Goal: Task Accomplishment & Management: Complete application form

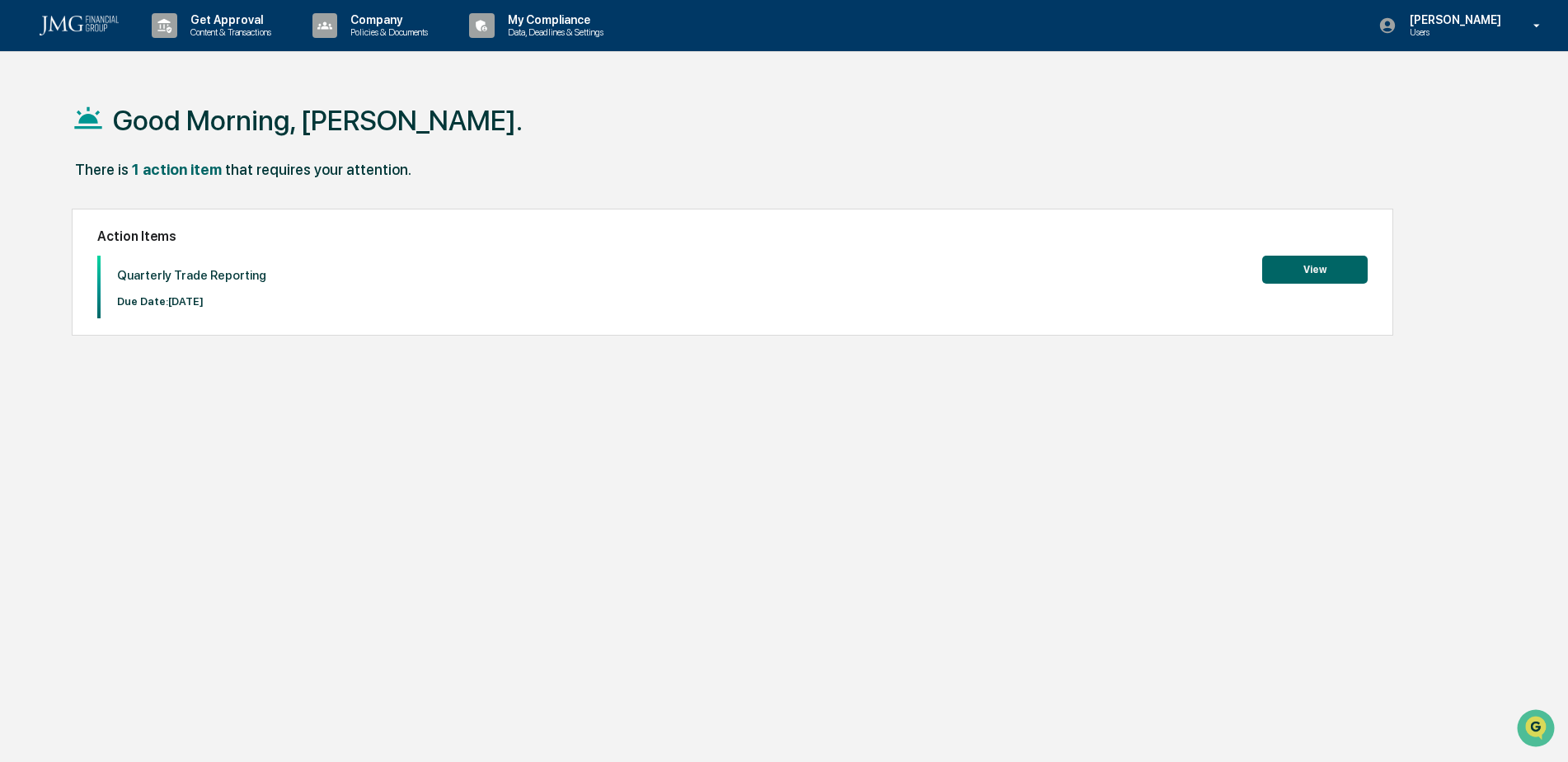
click at [1312, 267] on button "View" at bounding box center [1315, 269] width 105 height 28
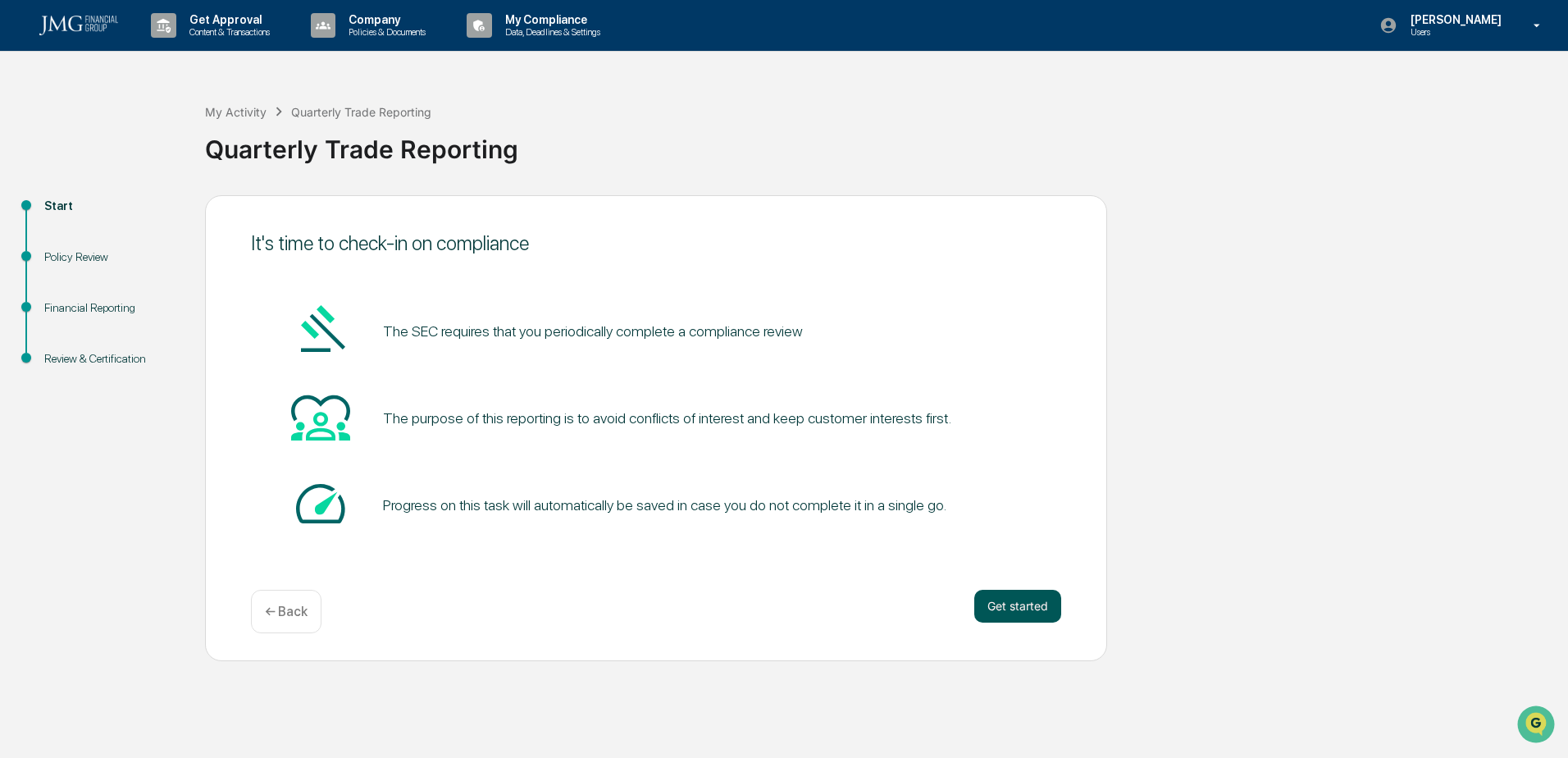
click at [1013, 607] on button "Get started" at bounding box center [1017, 606] width 87 height 33
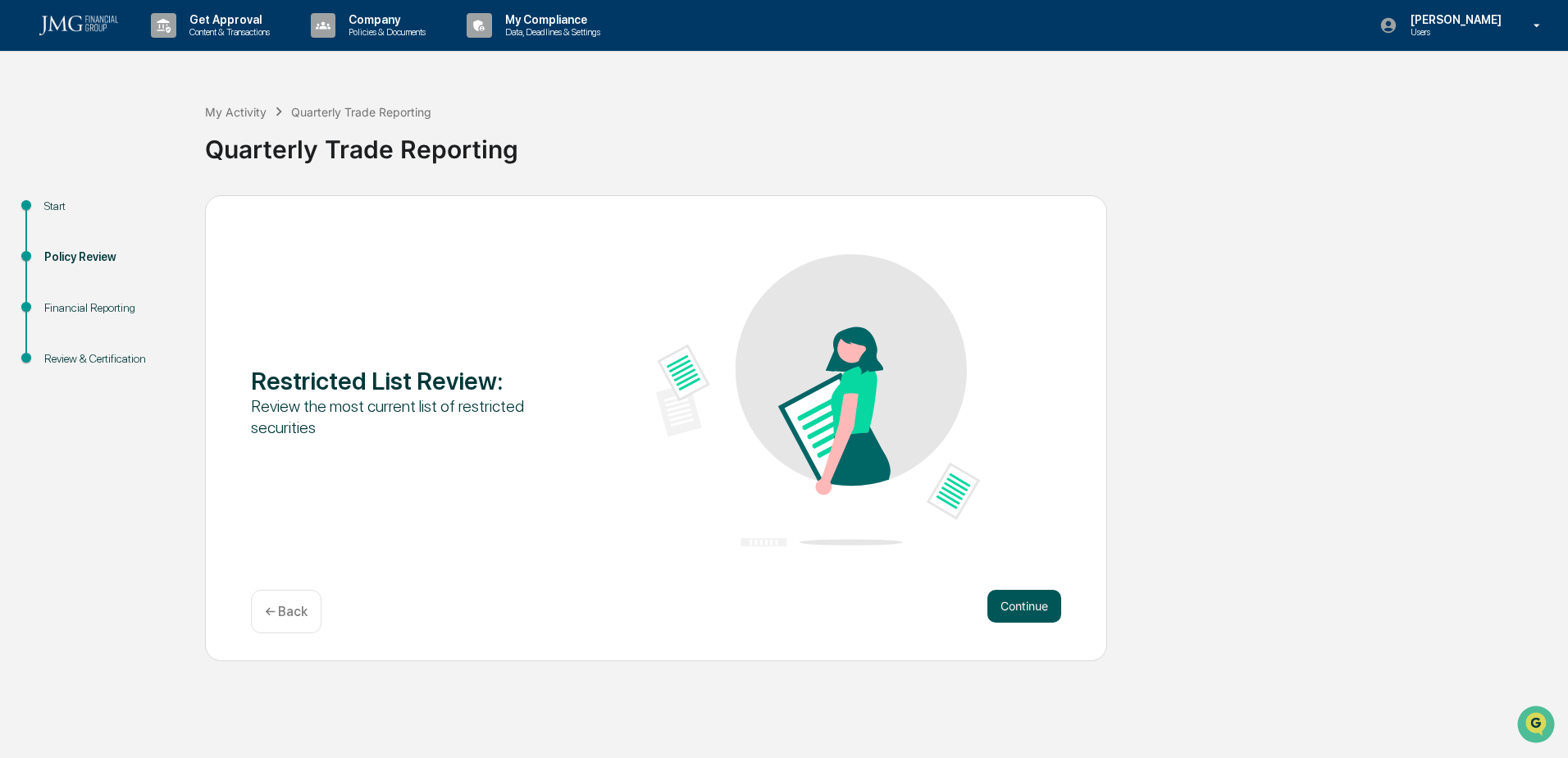
click at [1026, 605] on button "Continue" at bounding box center [1024, 606] width 74 height 33
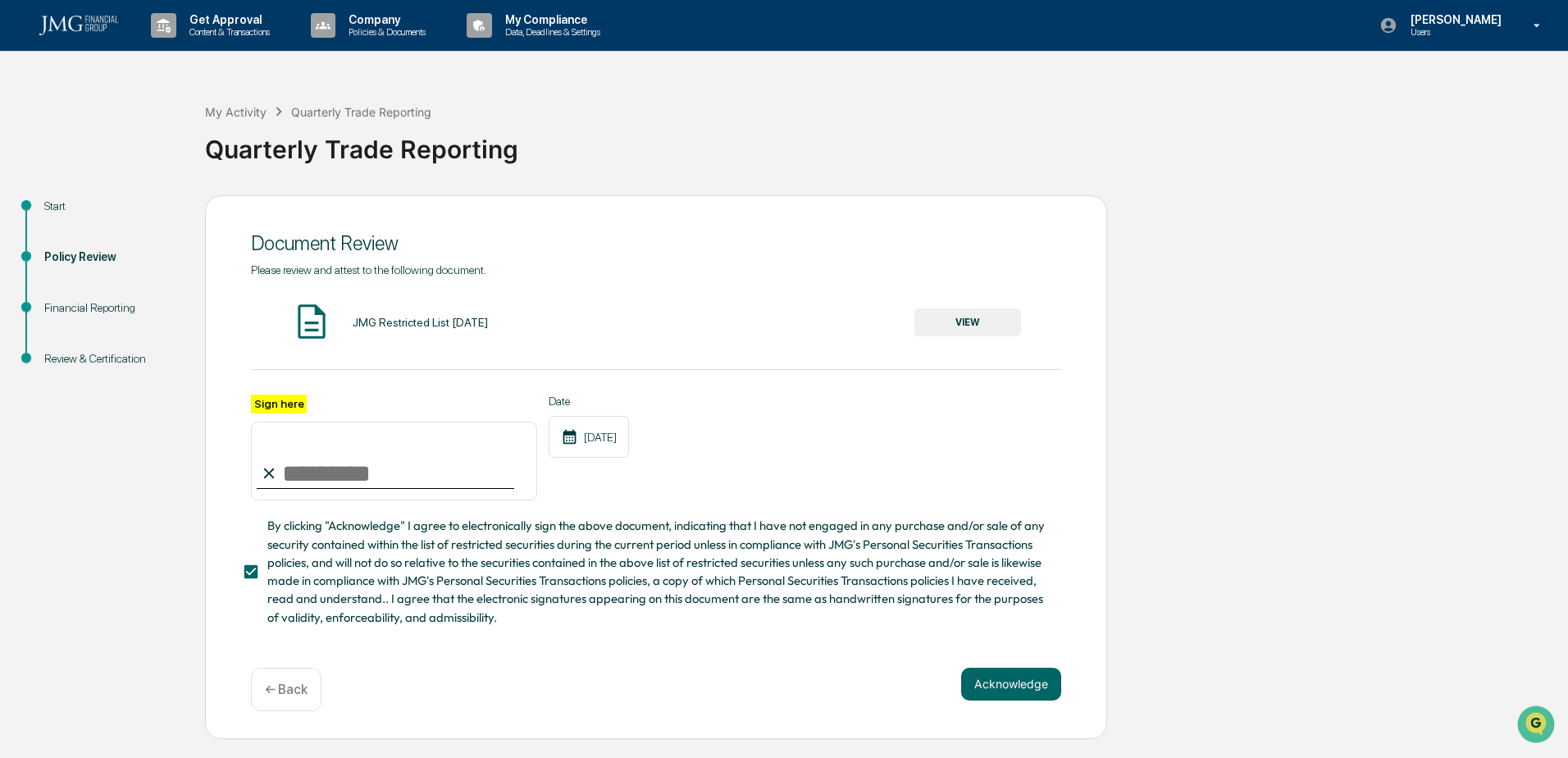
click at [313, 472] on input "Sign here" at bounding box center [394, 461] width 286 height 79
type input "**********"
click at [1033, 688] on button "Acknowledge" at bounding box center [1011, 684] width 100 height 33
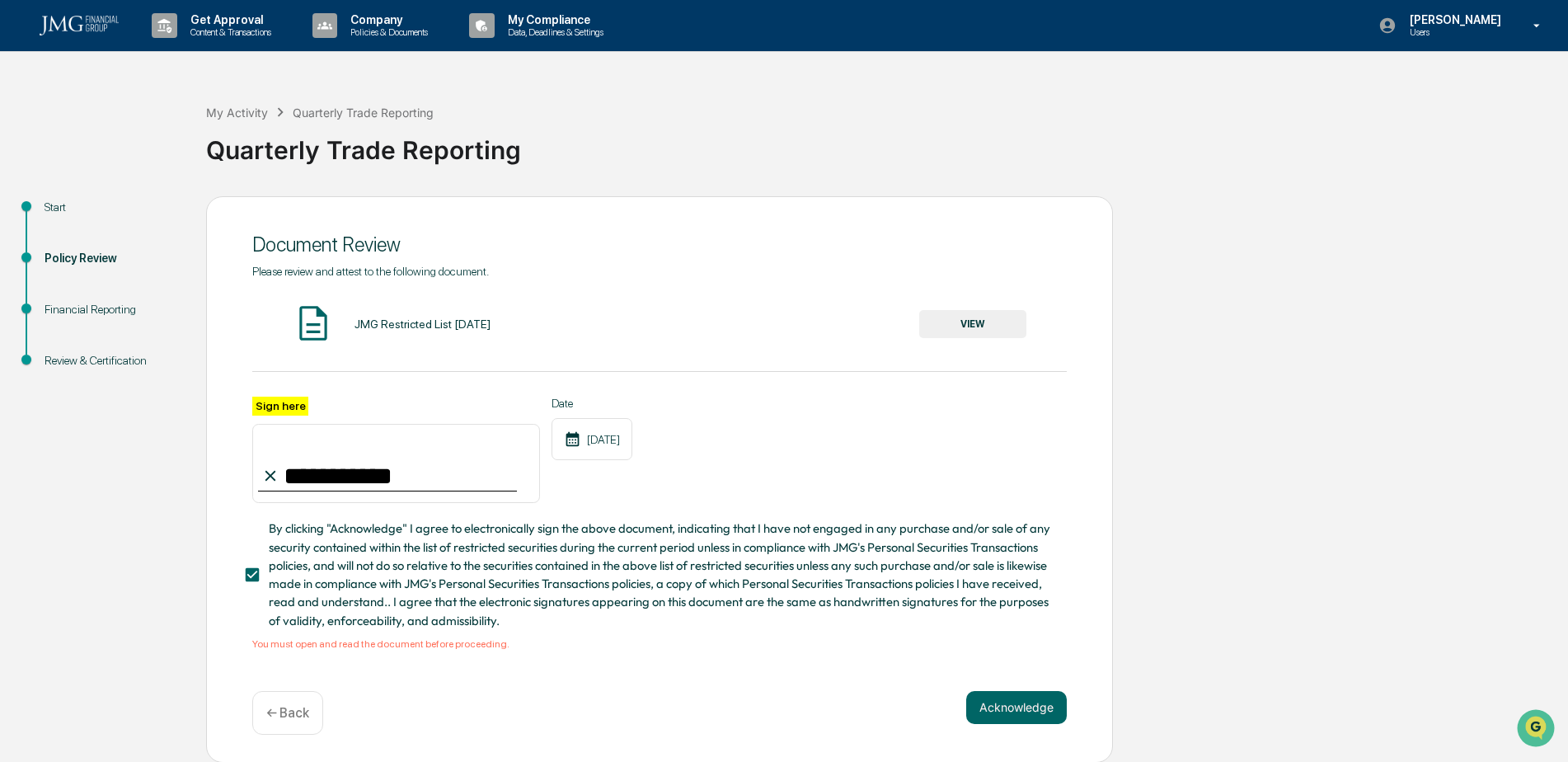
click at [964, 312] on button "VIEW" at bounding box center [972, 323] width 107 height 28
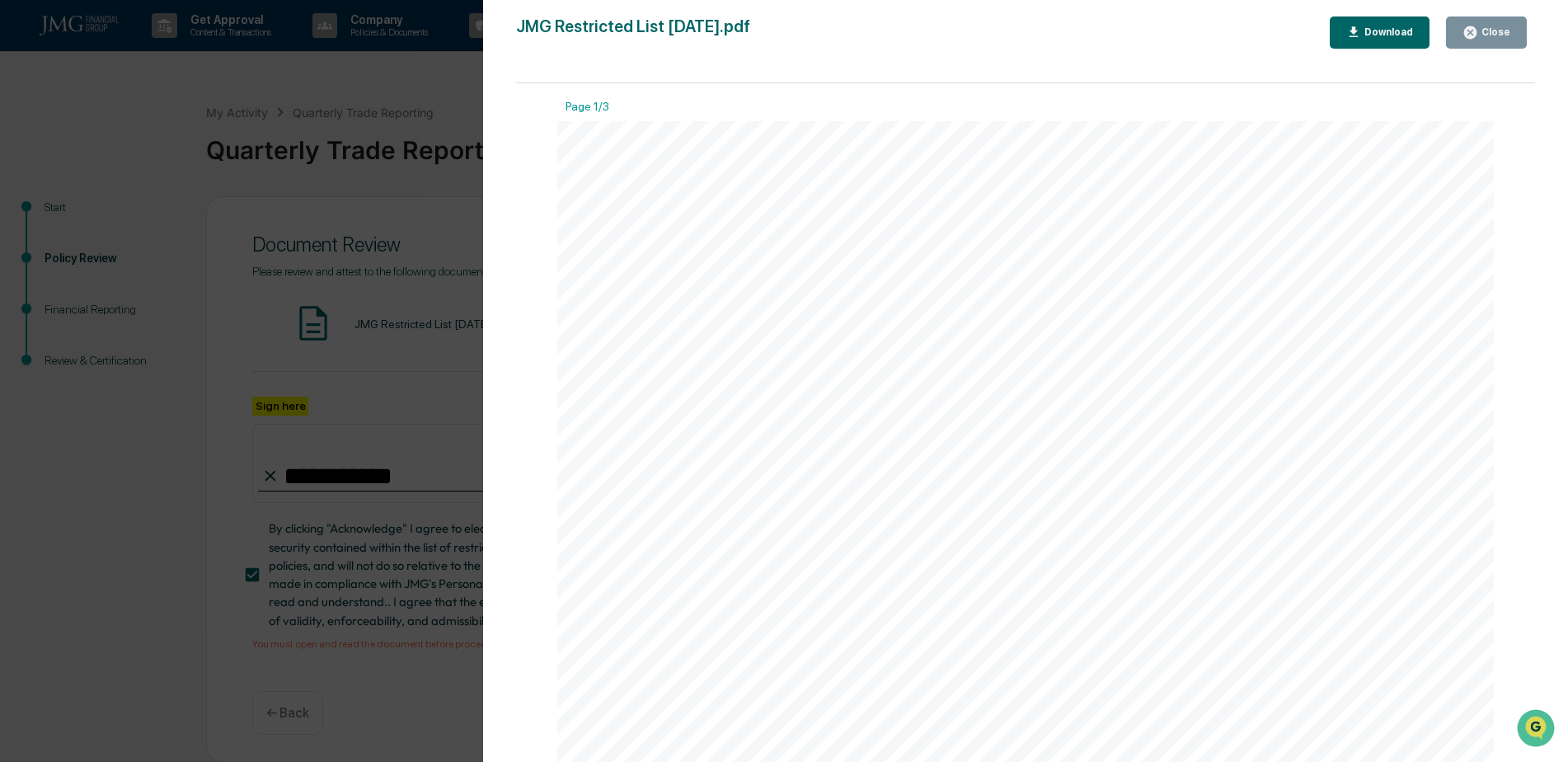
click at [1498, 30] on div "Close" at bounding box center [1494, 31] width 32 height 12
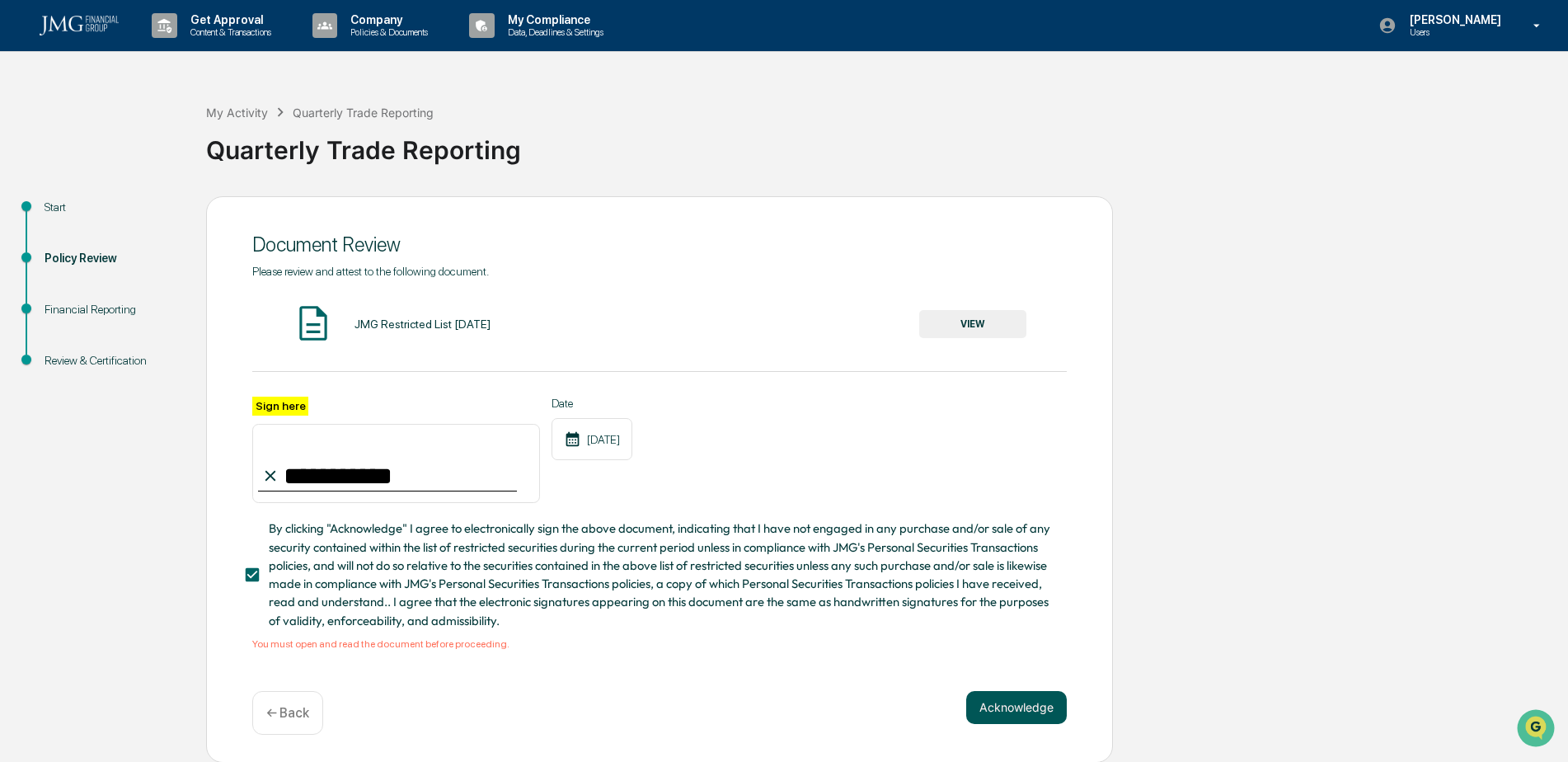
click at [1054, 713] on button "Acknowledge" at bounding box center [1016, 707] width 101 height 33
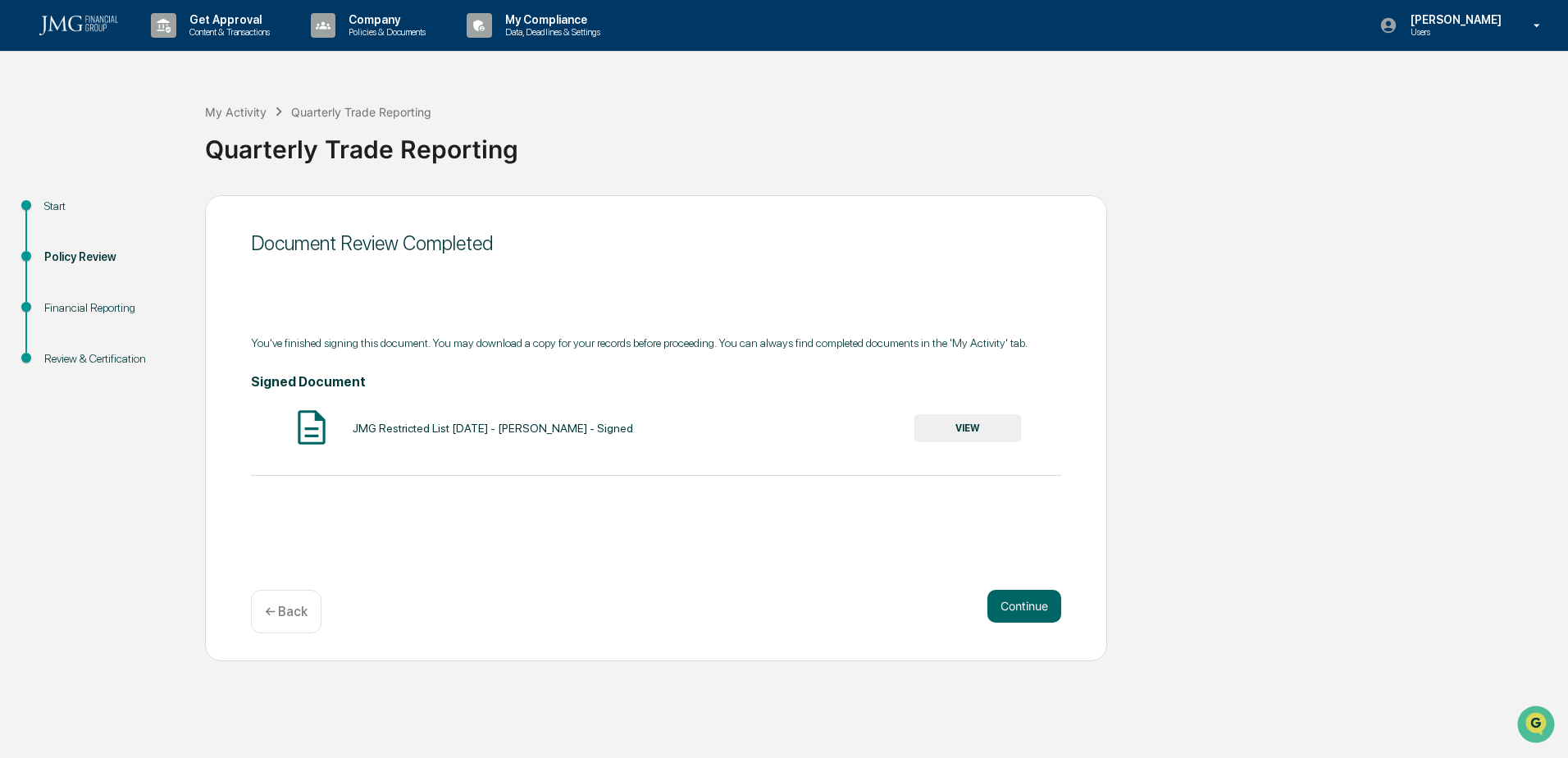
click at [974, 427] on button "VIEW" at bounding box center [967, 427] width 106 height 28
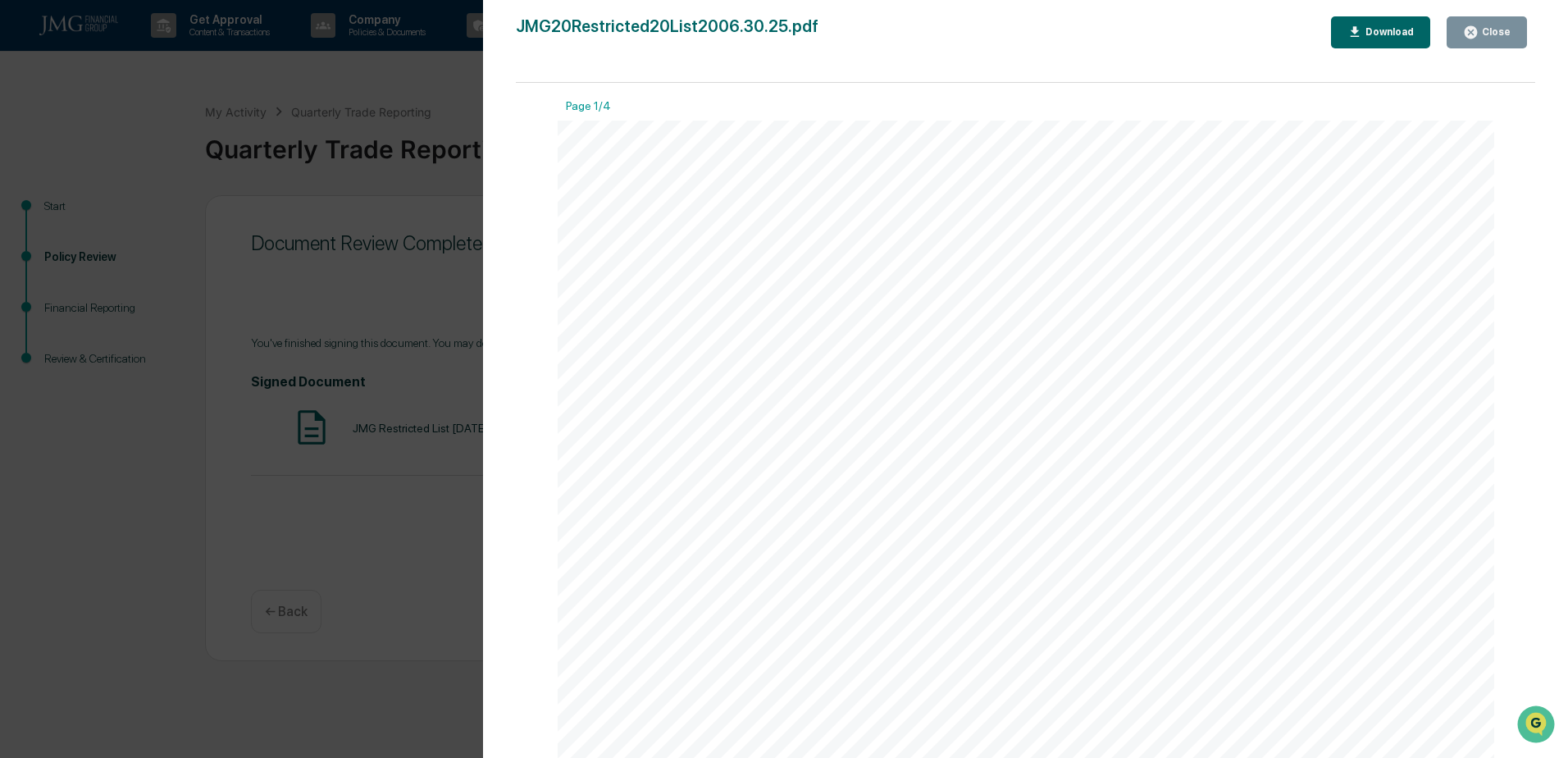
click at [1486, 43] on button "Close" at bounding box center [1487, 32] width 80 height 32
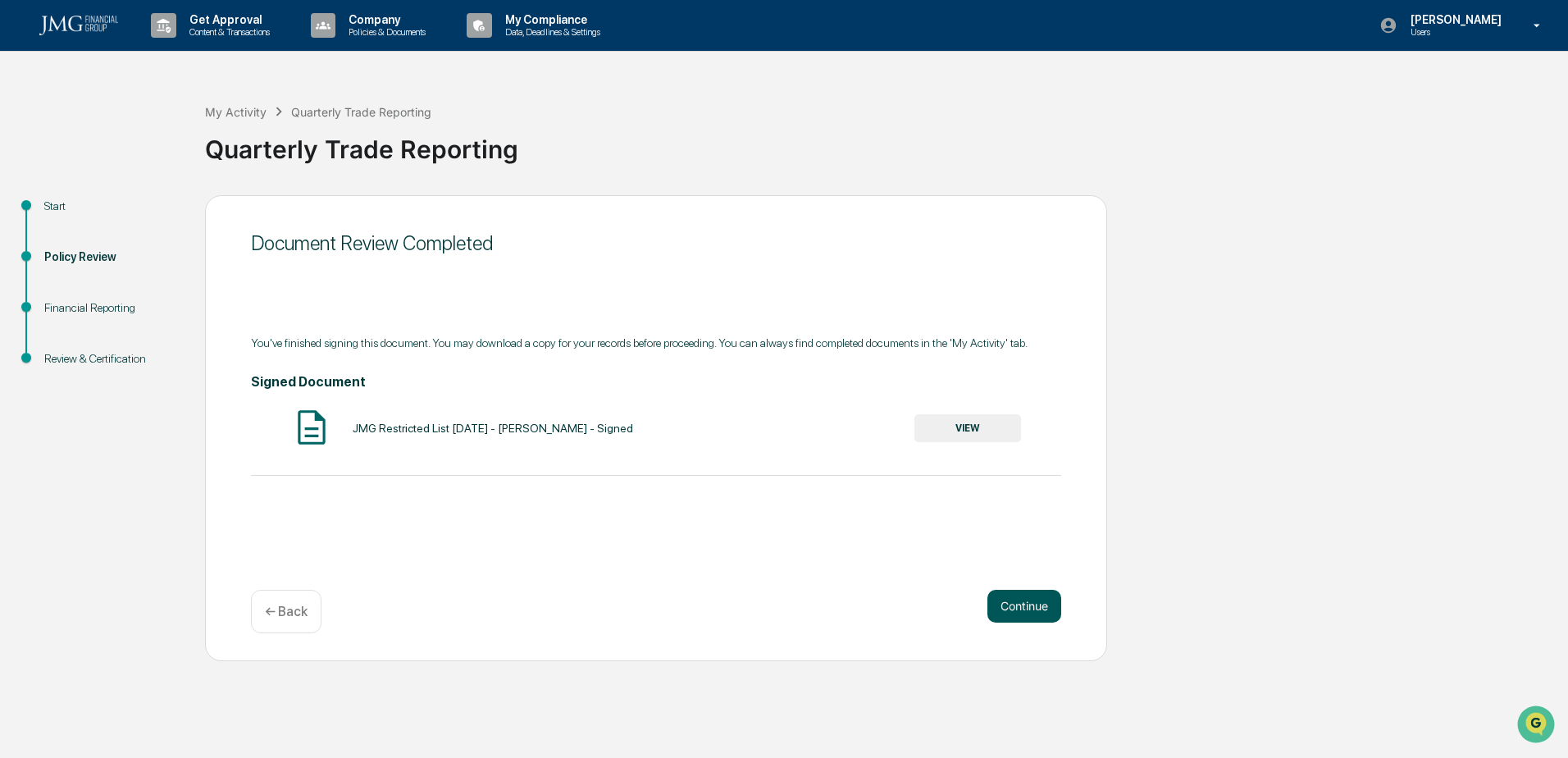
click at [1020, 605] on button "Continue" at bounding box center [1024, 606] width 74 height 33
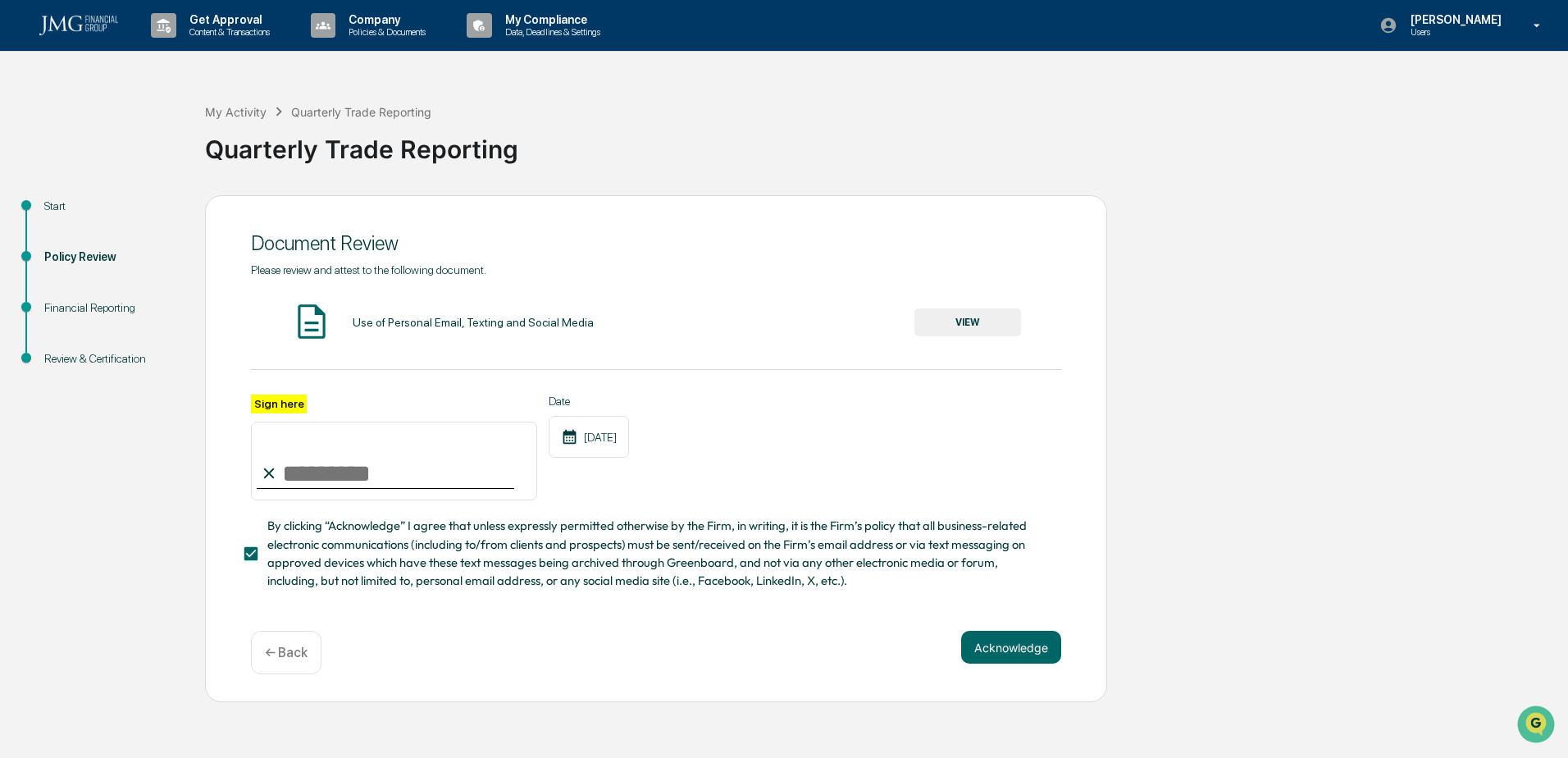
click at [333, 474] on input "Sign here" at bounding box center [394, 461] width 286 height 79
type input "**********"
click at [984, 327] on button "VIEW" at bounding box center [967, 322] width 106 height 28
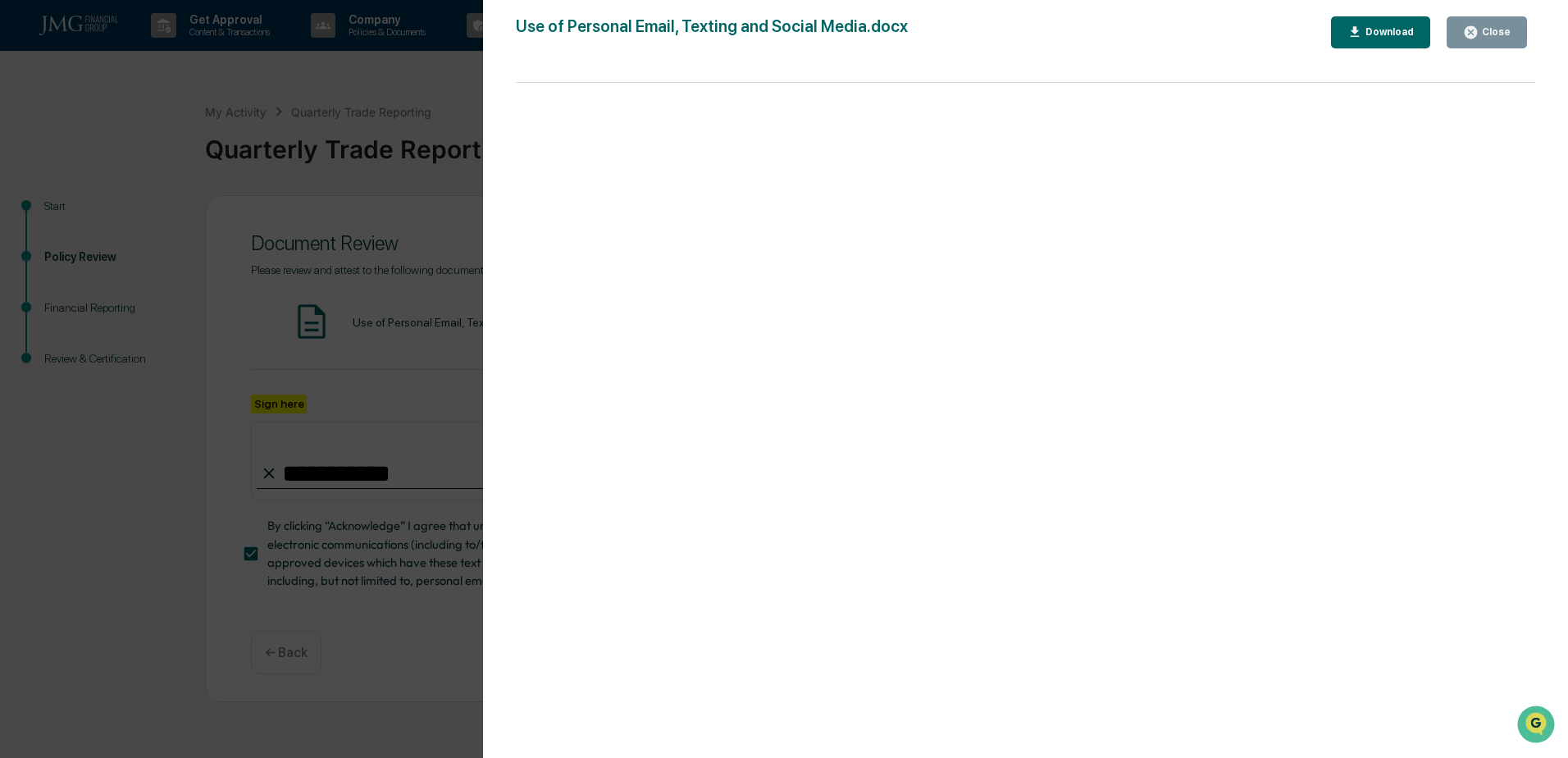
click at [1495, 35] on div "Close" at bounding box center [1495, 31] width 32 height 12
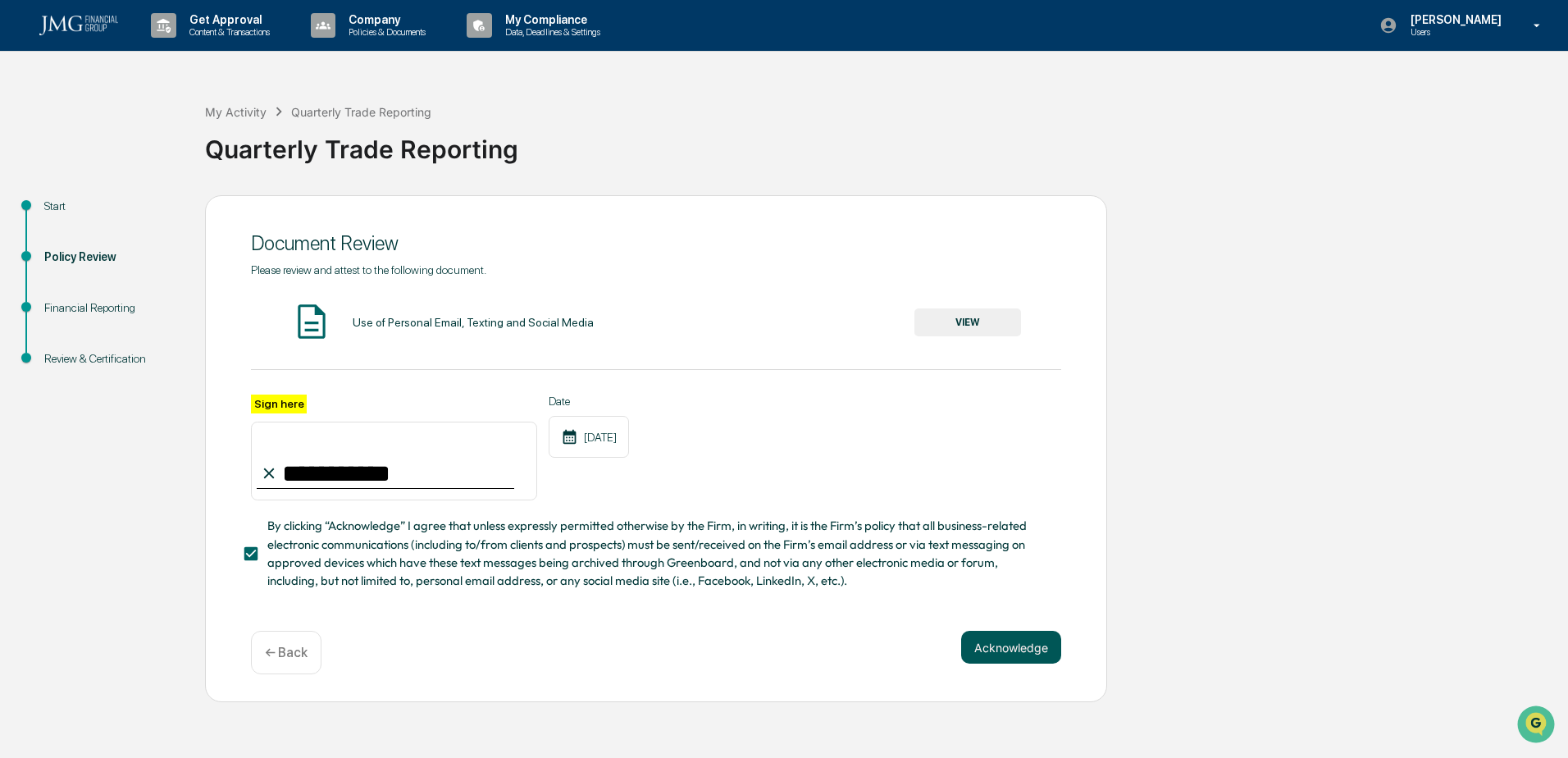
click at [1006, 652] on button "Acknowledge" at bounding box center [1011, 647] width 100 height 33
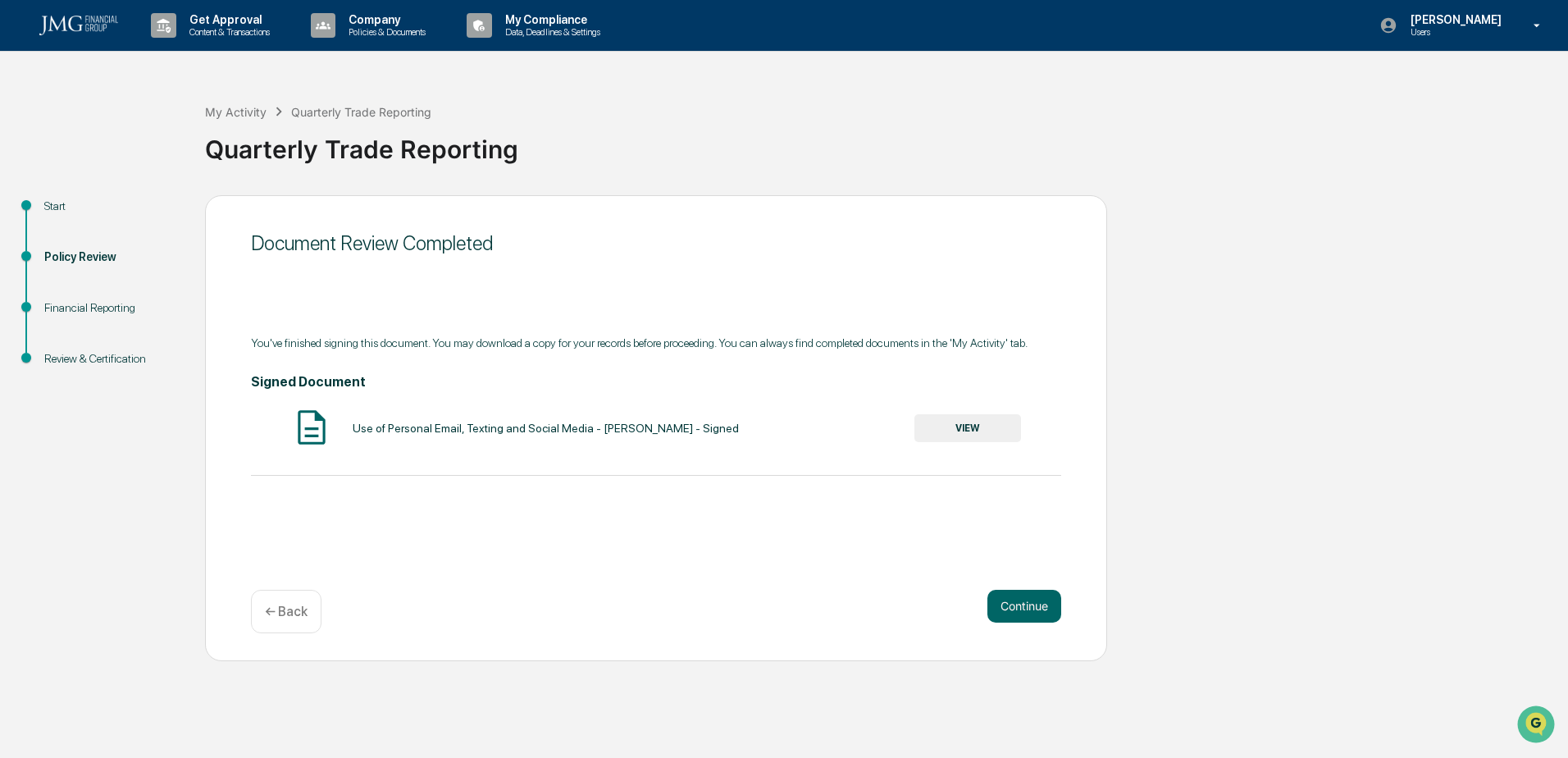
click at [984, 432] on button "VIEW" at bounding box center [967, 427] width 106 height 28
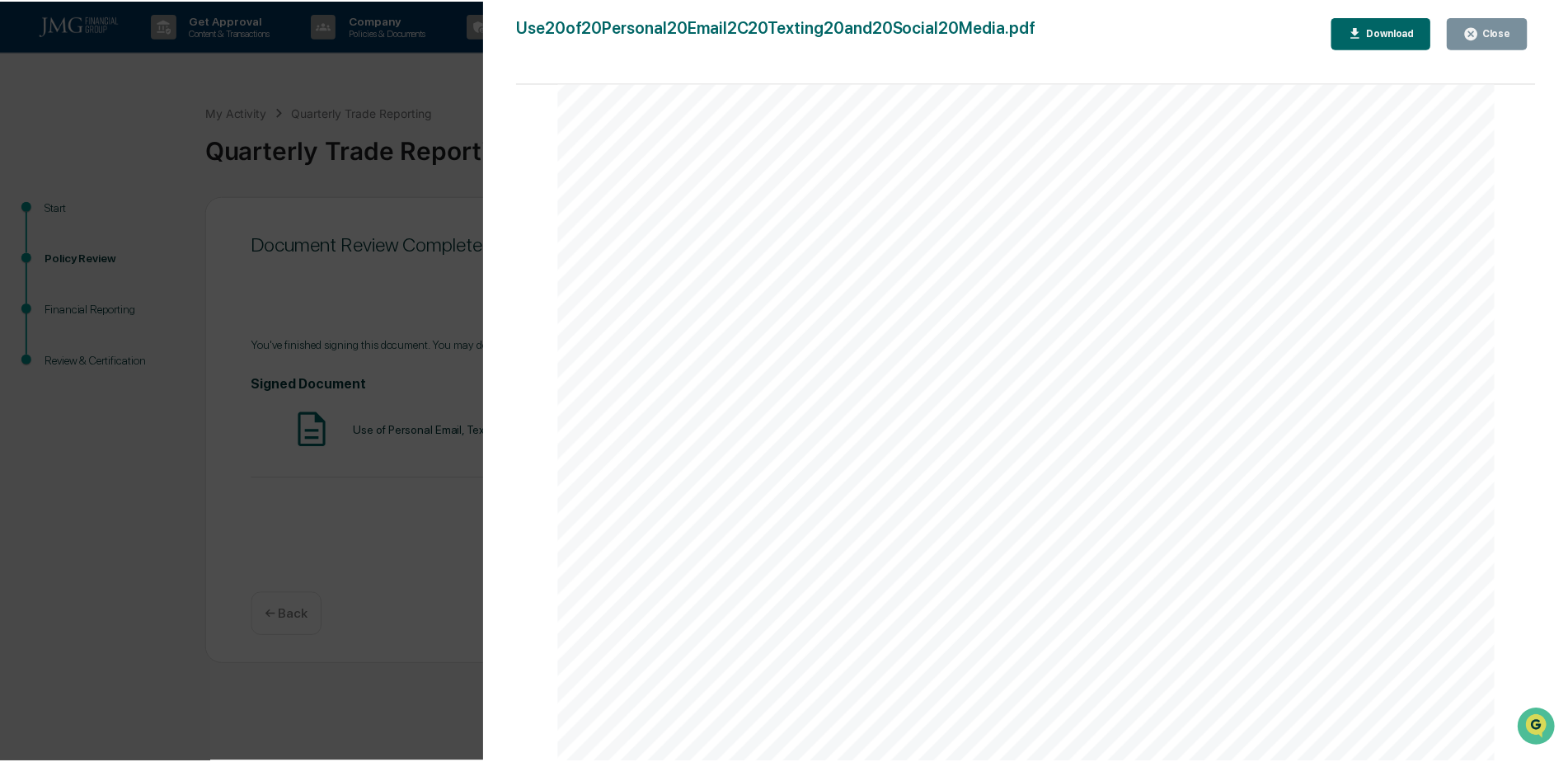
scroll to position [412, 0]
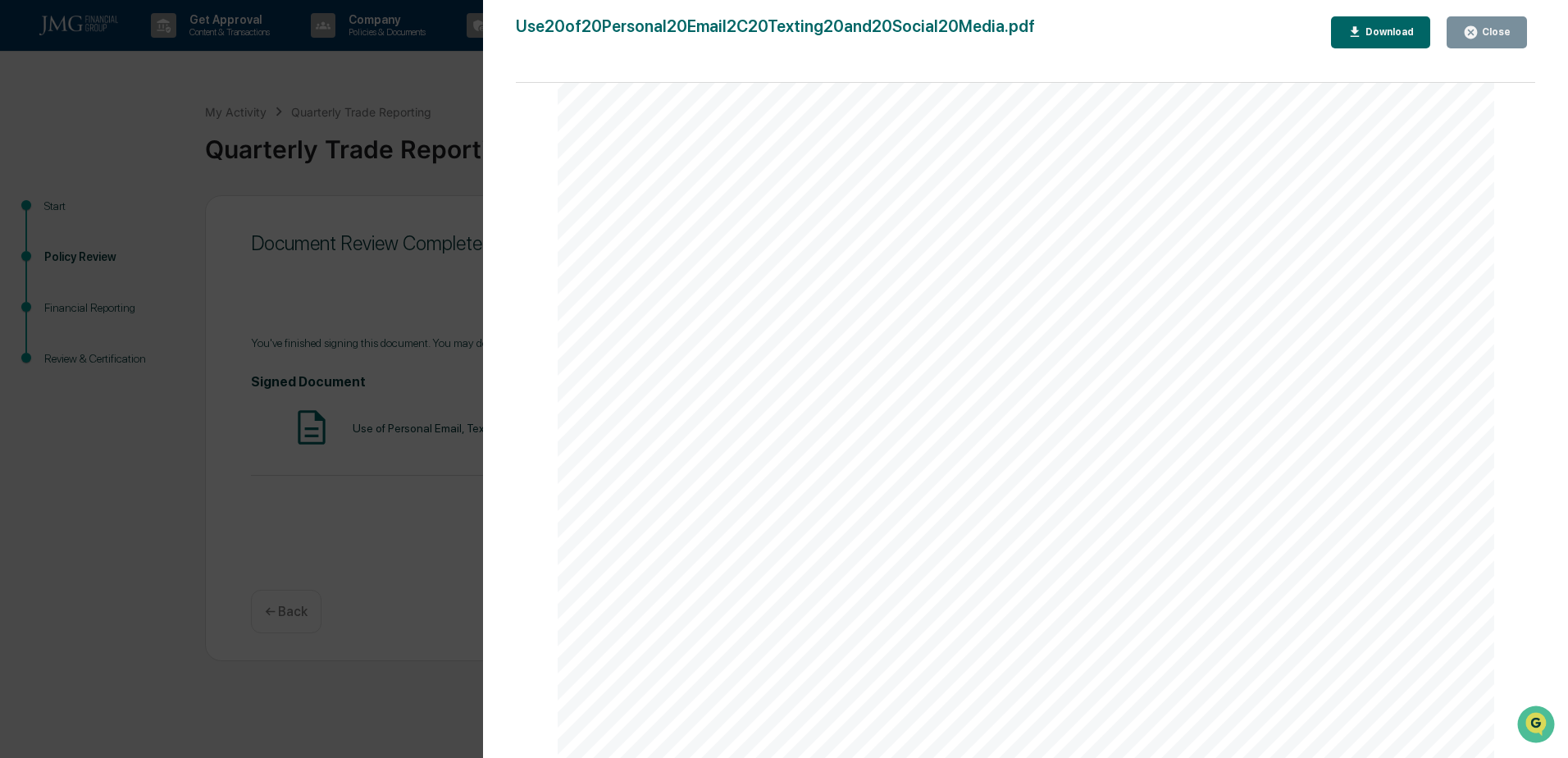
click at [1496, 26] on div "Close" at bounding box center [1487, 32] width 47 height 15
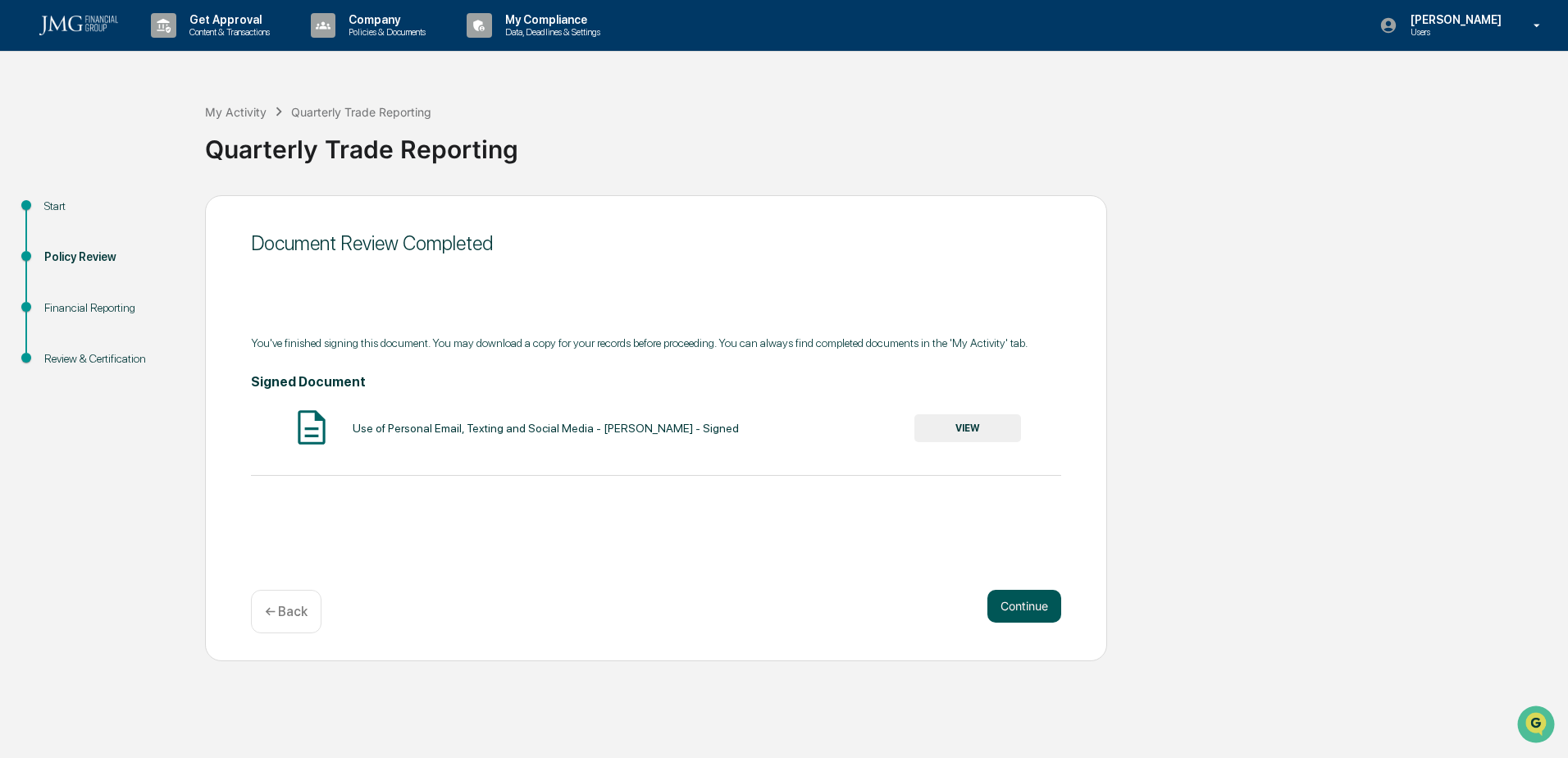
click at [1043, 608] on button "Continue" at bounding box center [1024, 606] width 74 height 33
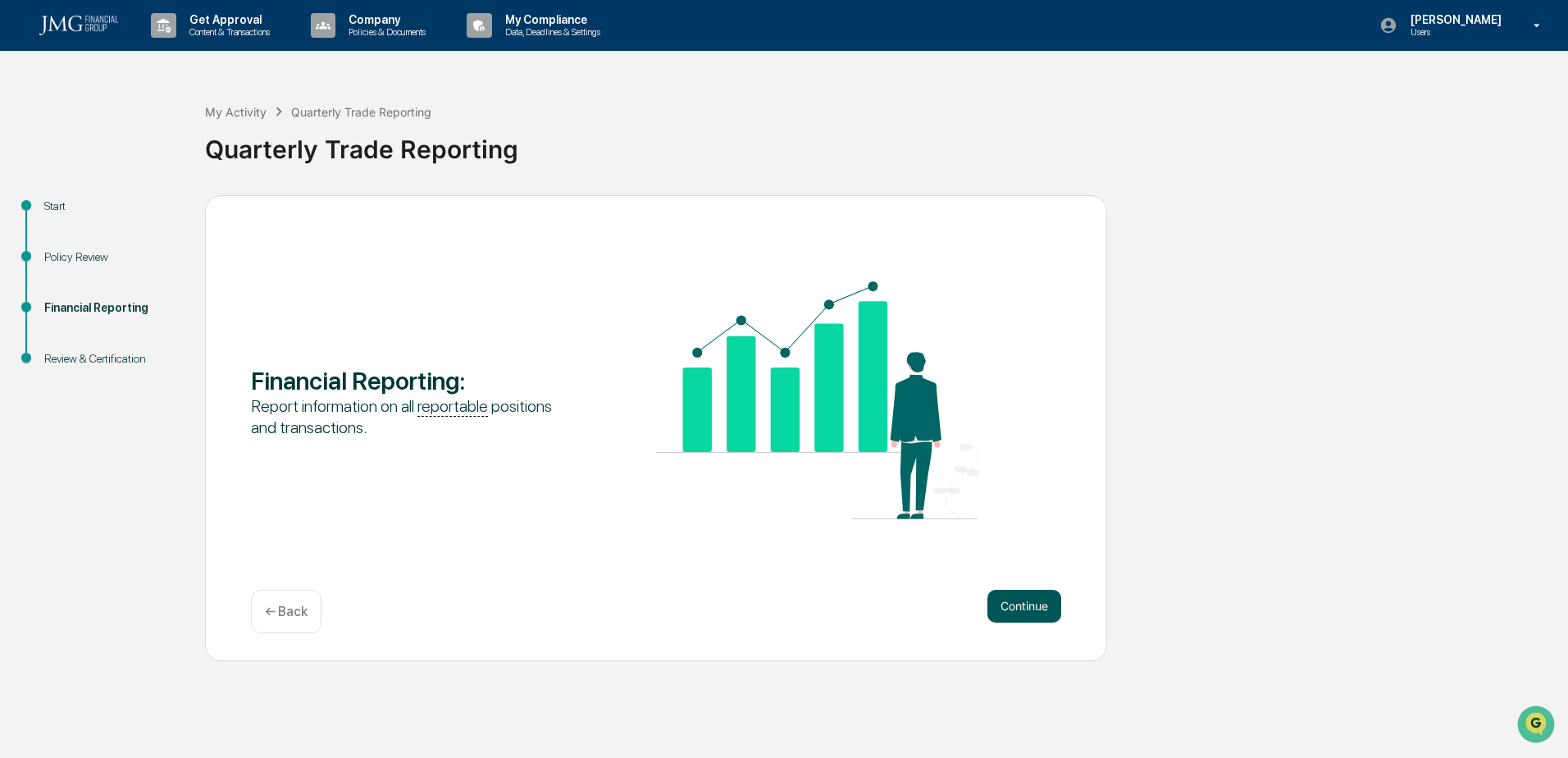
click at [1036, 602] on button "Continue" at bounding box center [1024, 606] width 74 height 33
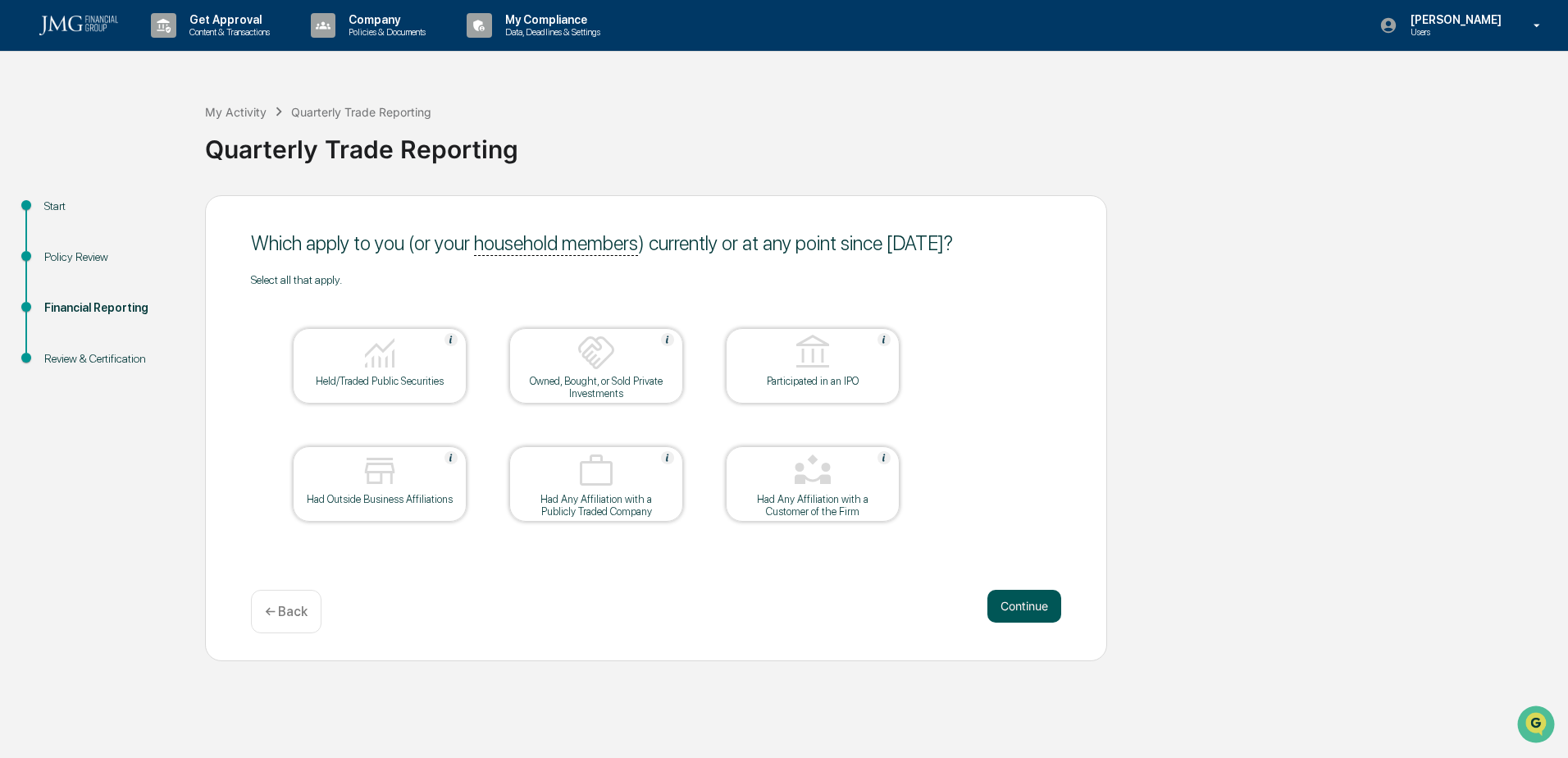
click at [1018, 606] on button "Continue" at bounding box center [1024, 606] width 74 height 33
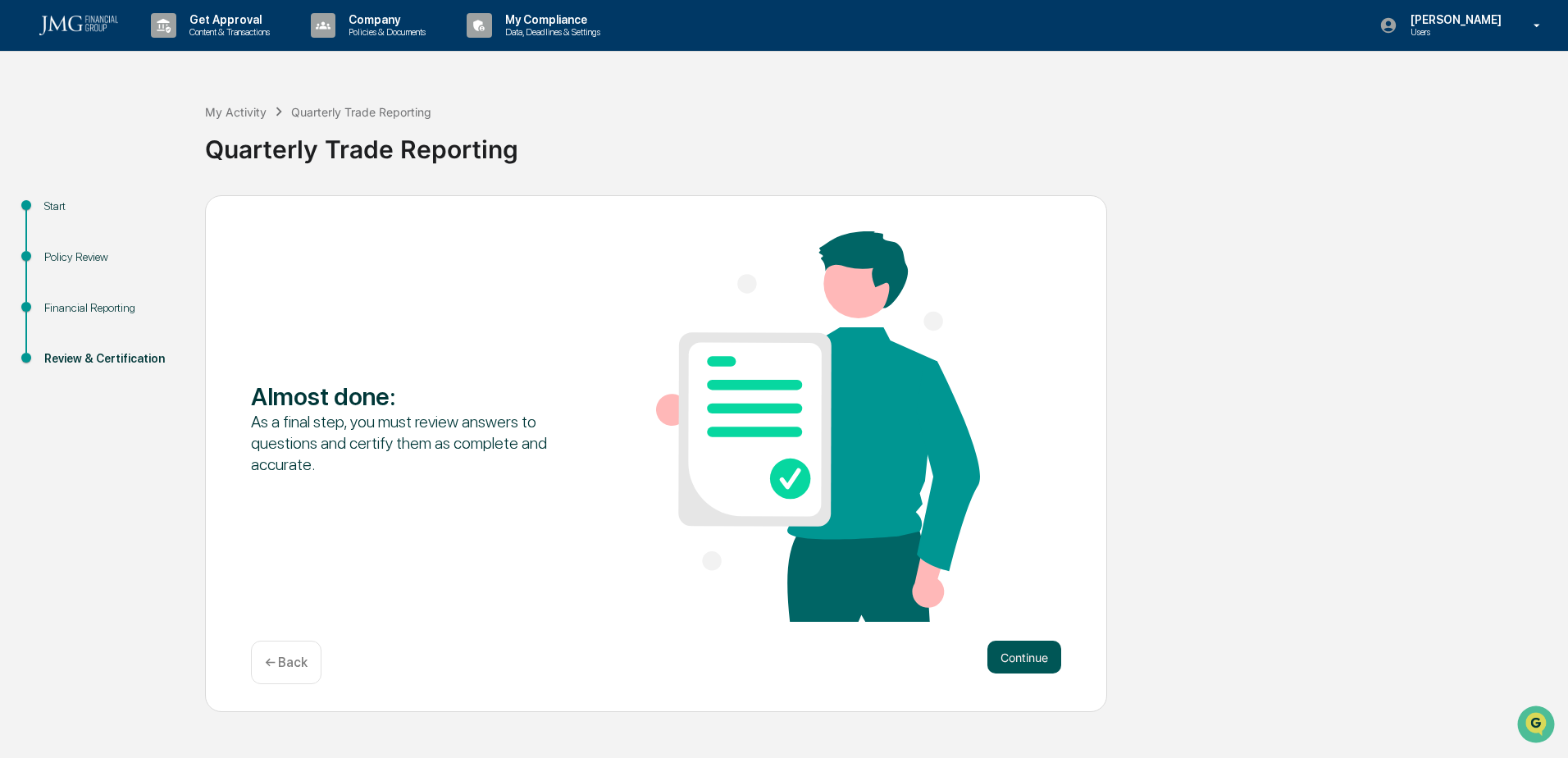
click at [1025, 659] on button "Continue" at bounding box center [1024, 657] width 74 height 33
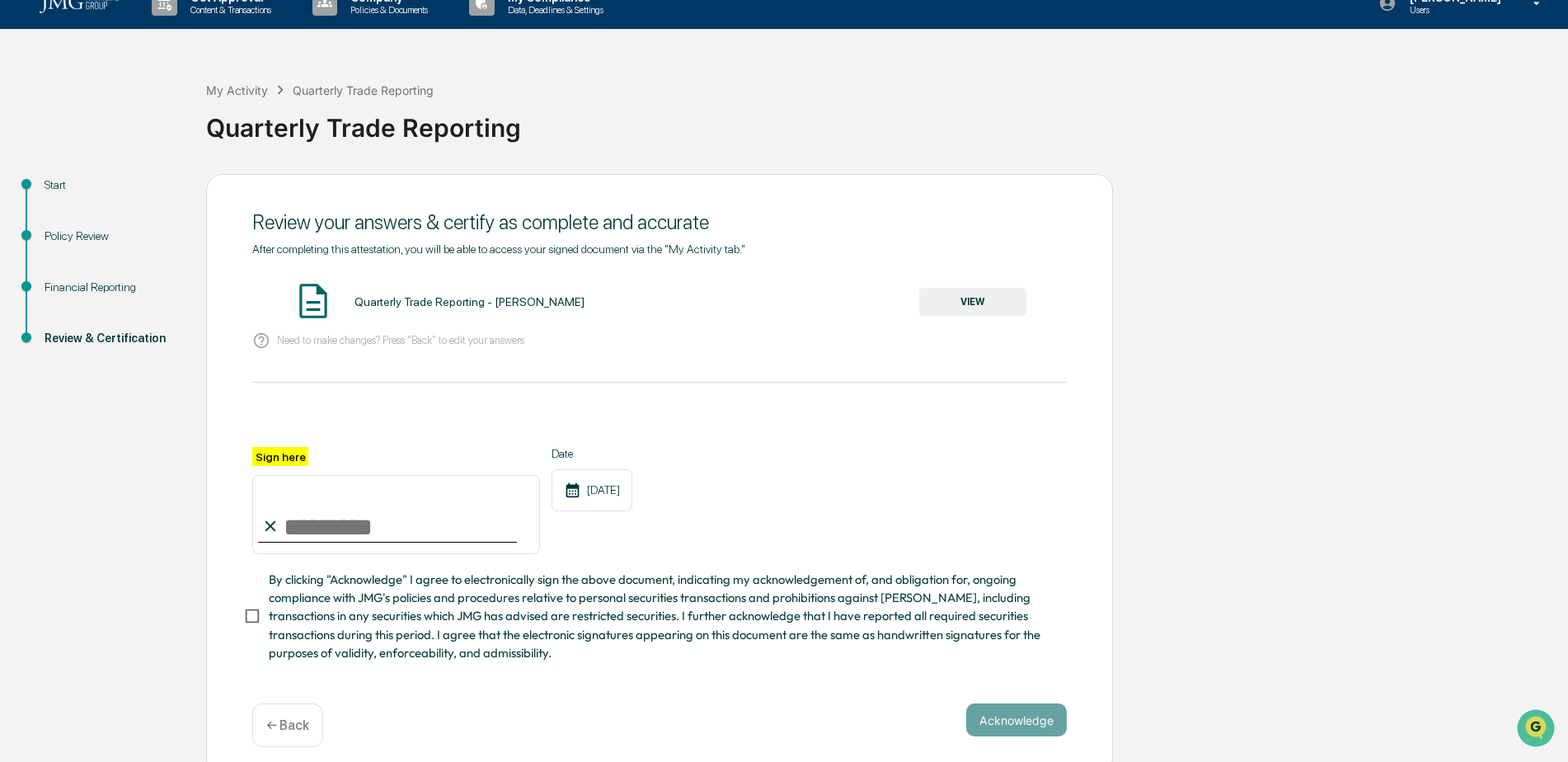
scroll to position [40, 0]
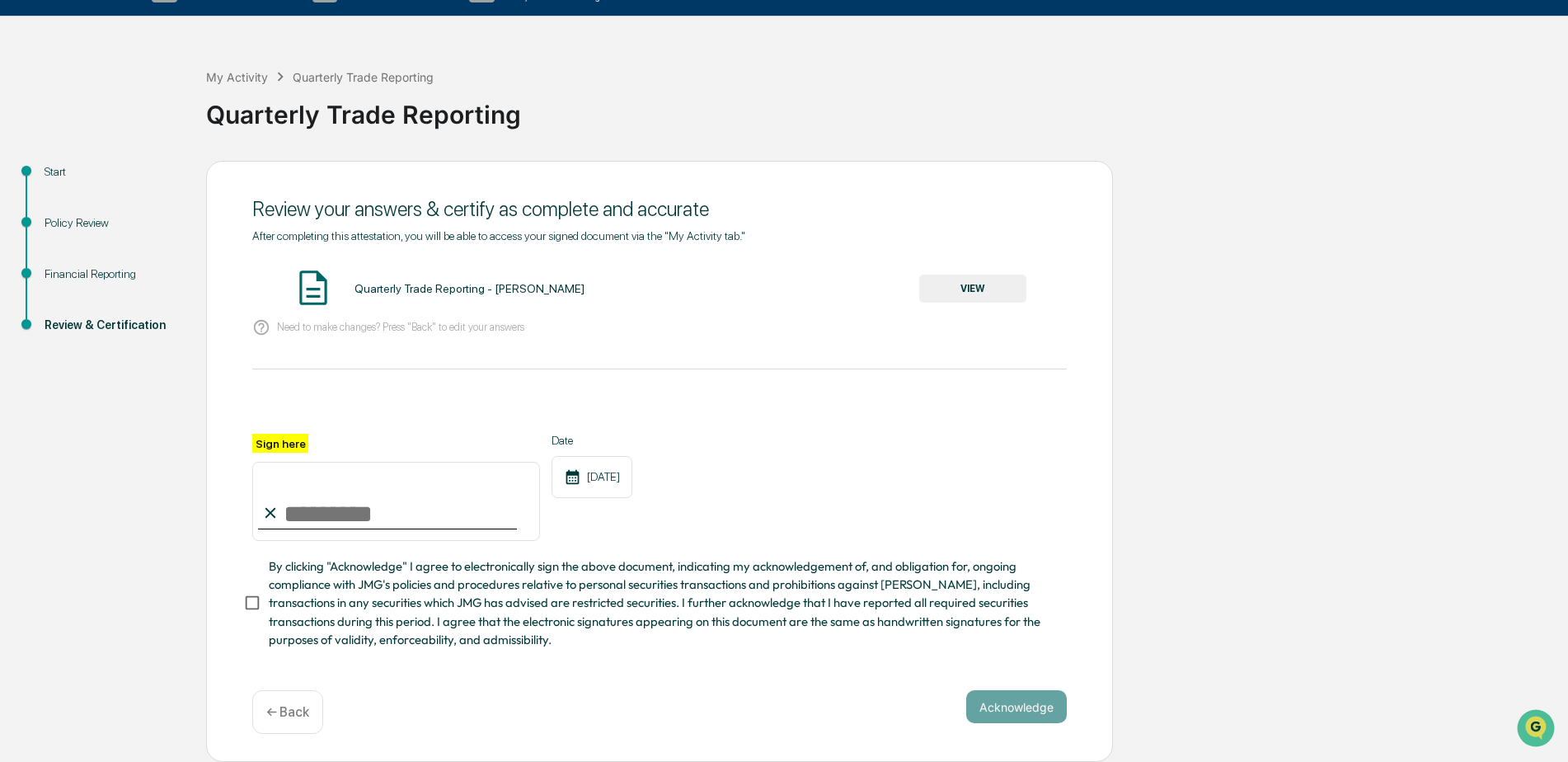
click at [970, 288] on button "VIEW" at bounding box center [972, 288] width 107 height 28
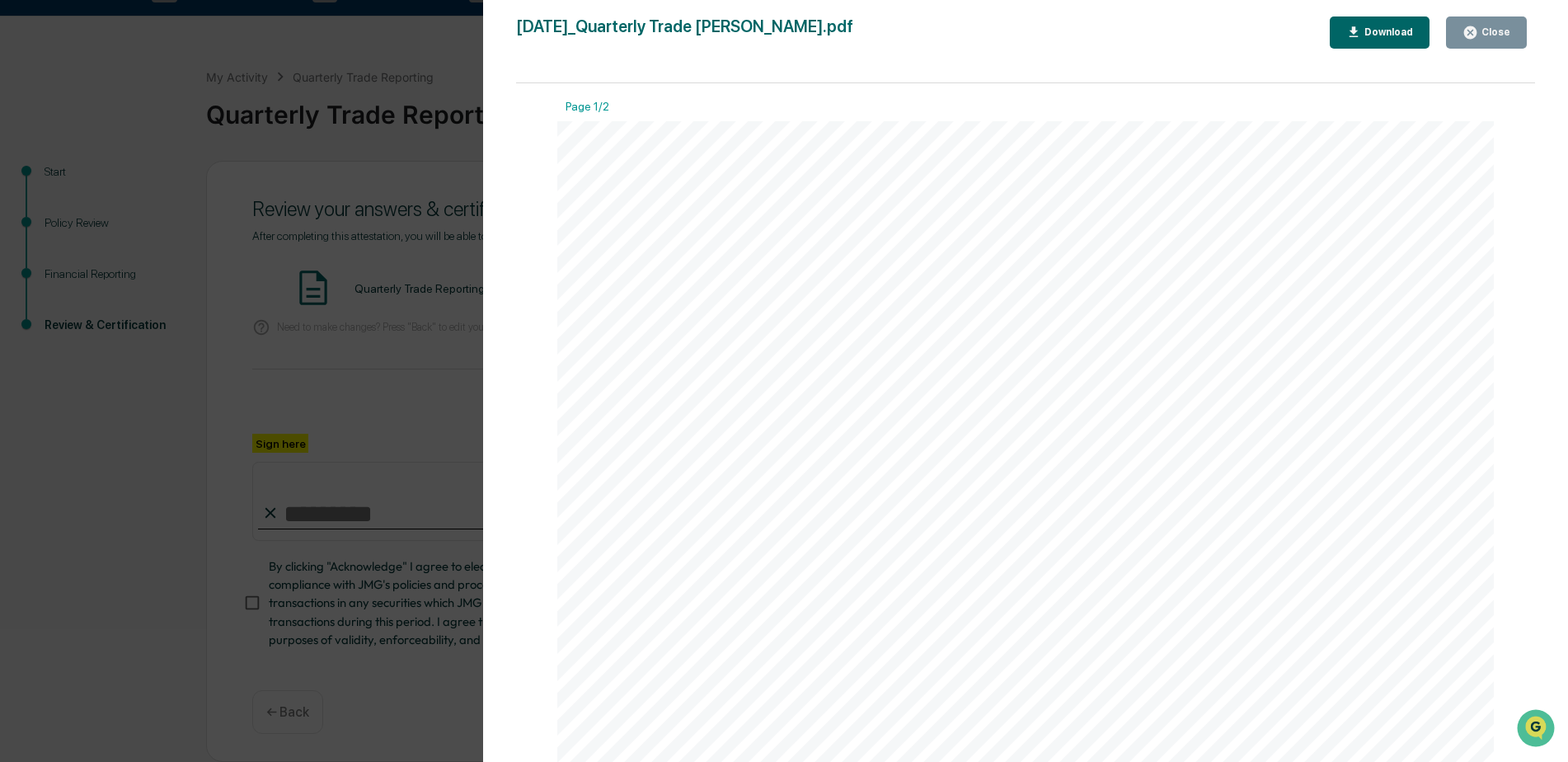
scroll to position [0, 0]
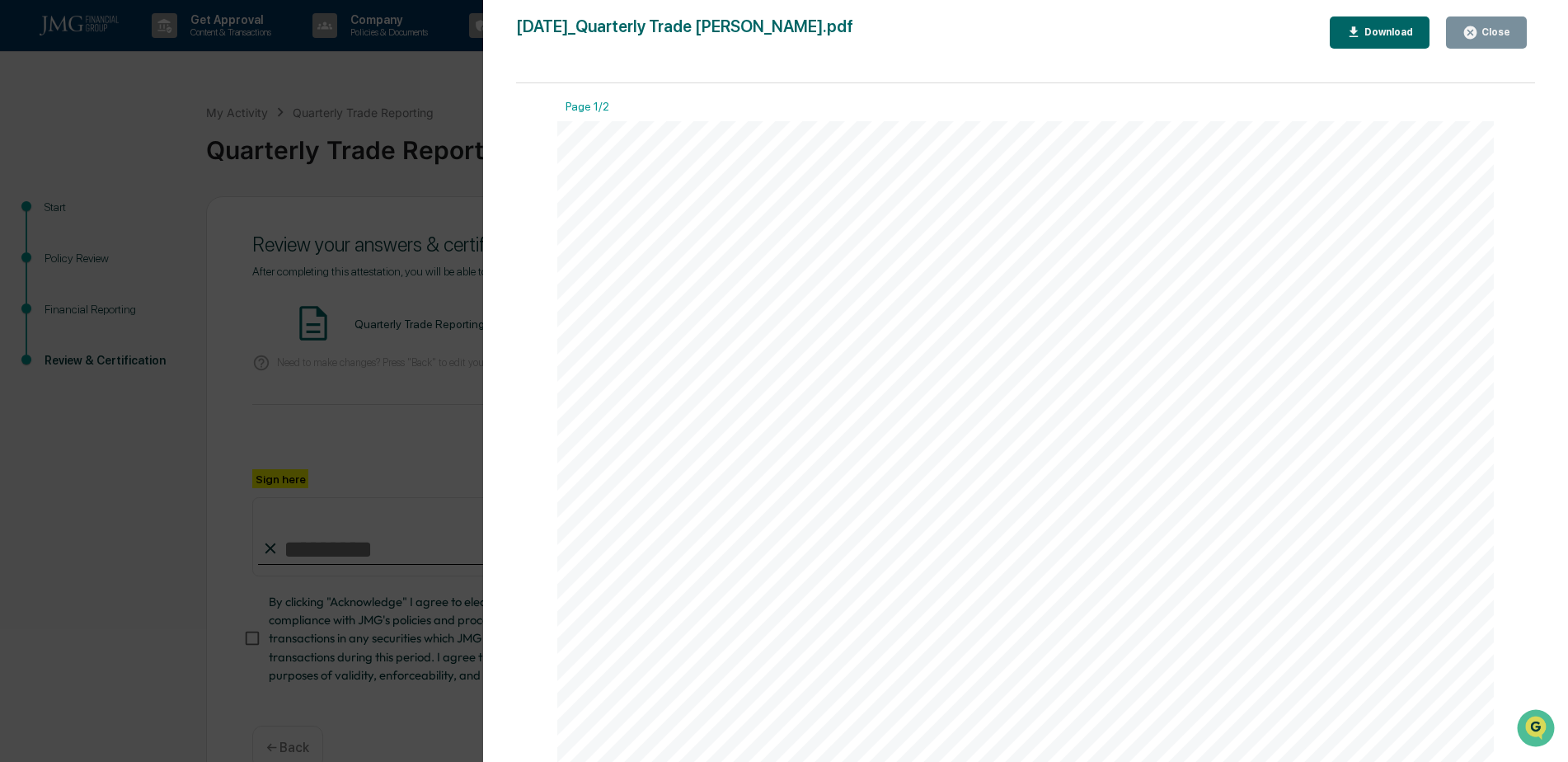
click at [1470, 39] on icon "button" at bounding box center [1470, 32] width 15 height 15
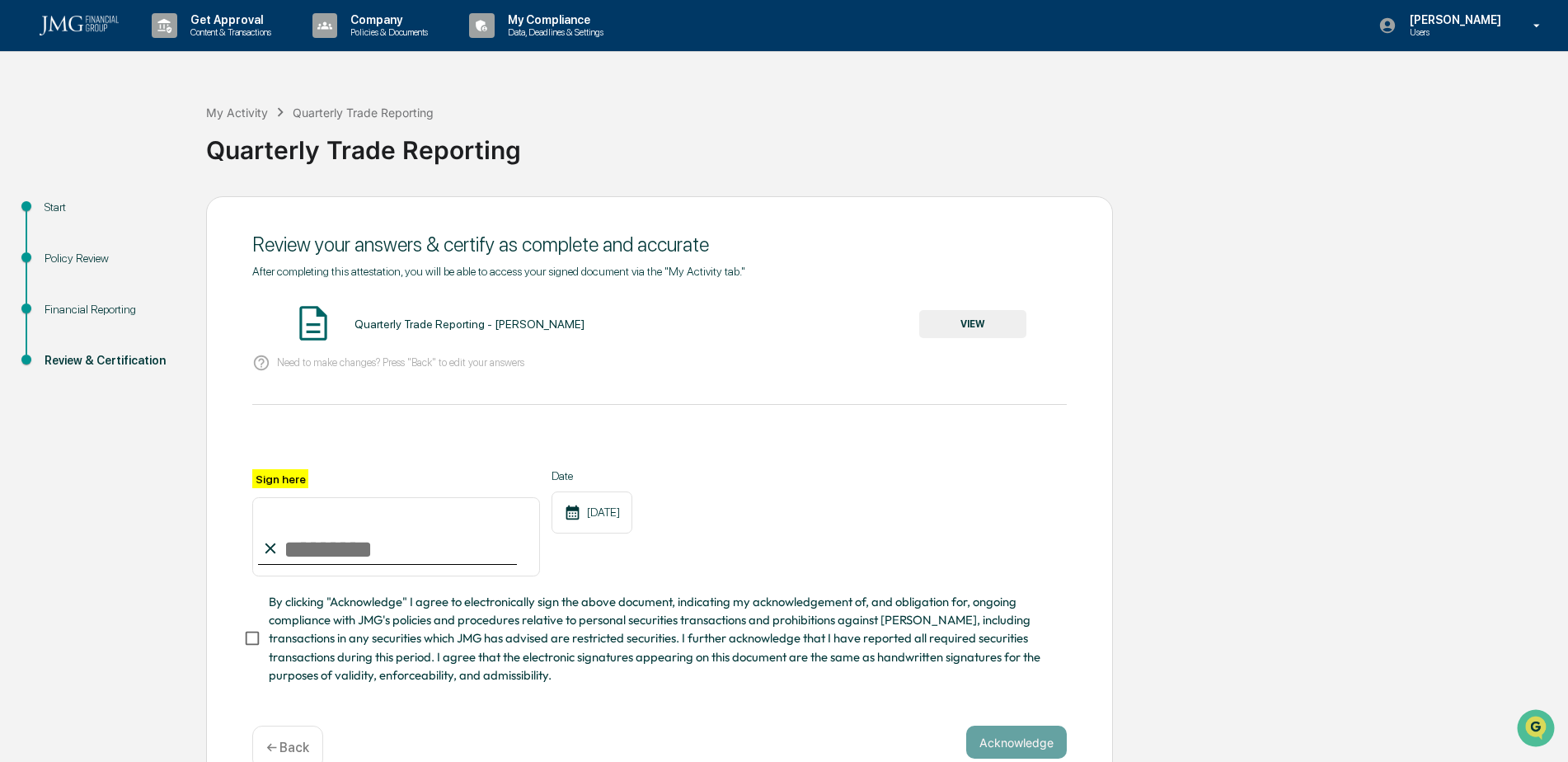
click at [305, 548] on input "Sign here" at bounding box center [396, 536] width 288 height 79
type input "**********"
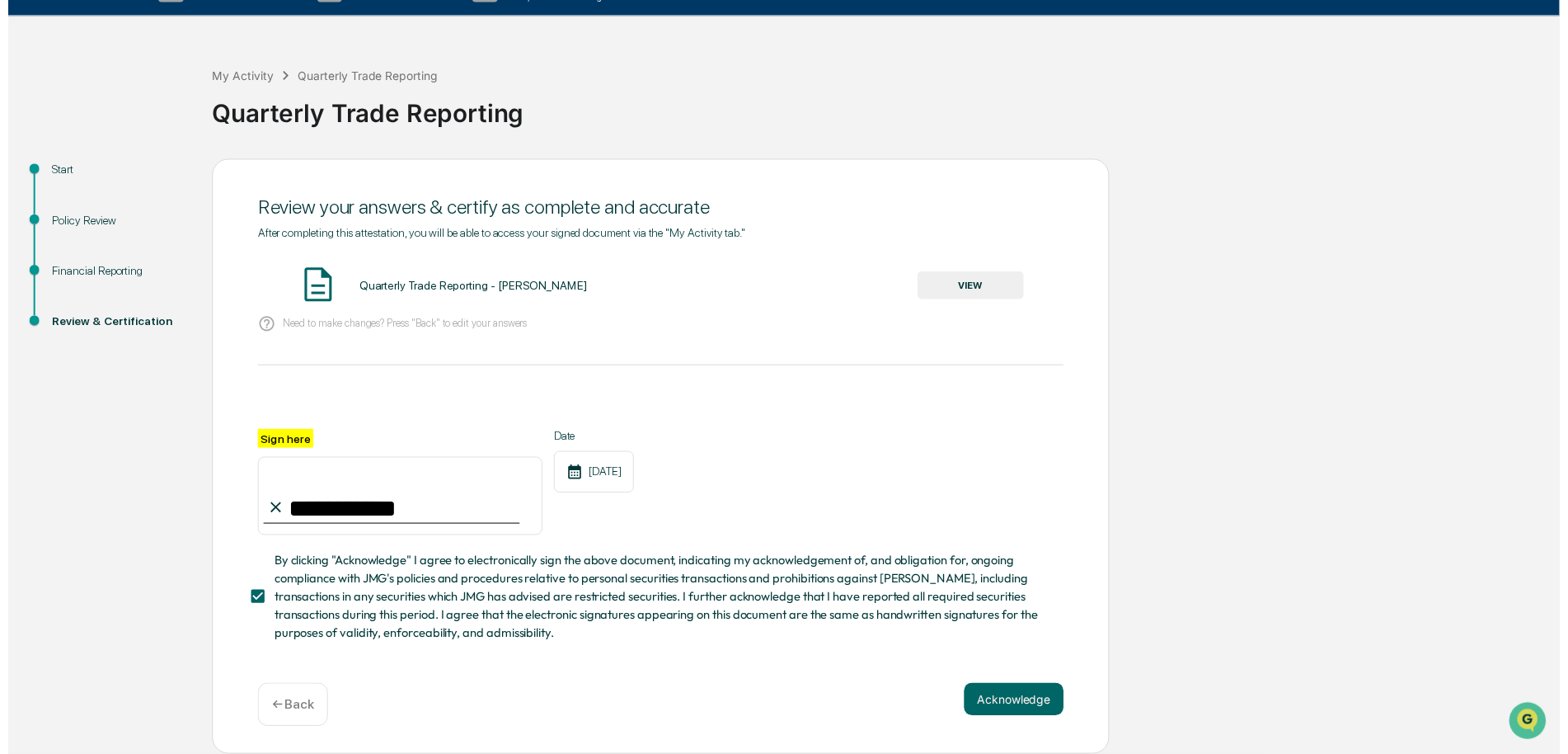
scroll to position [40, 0]
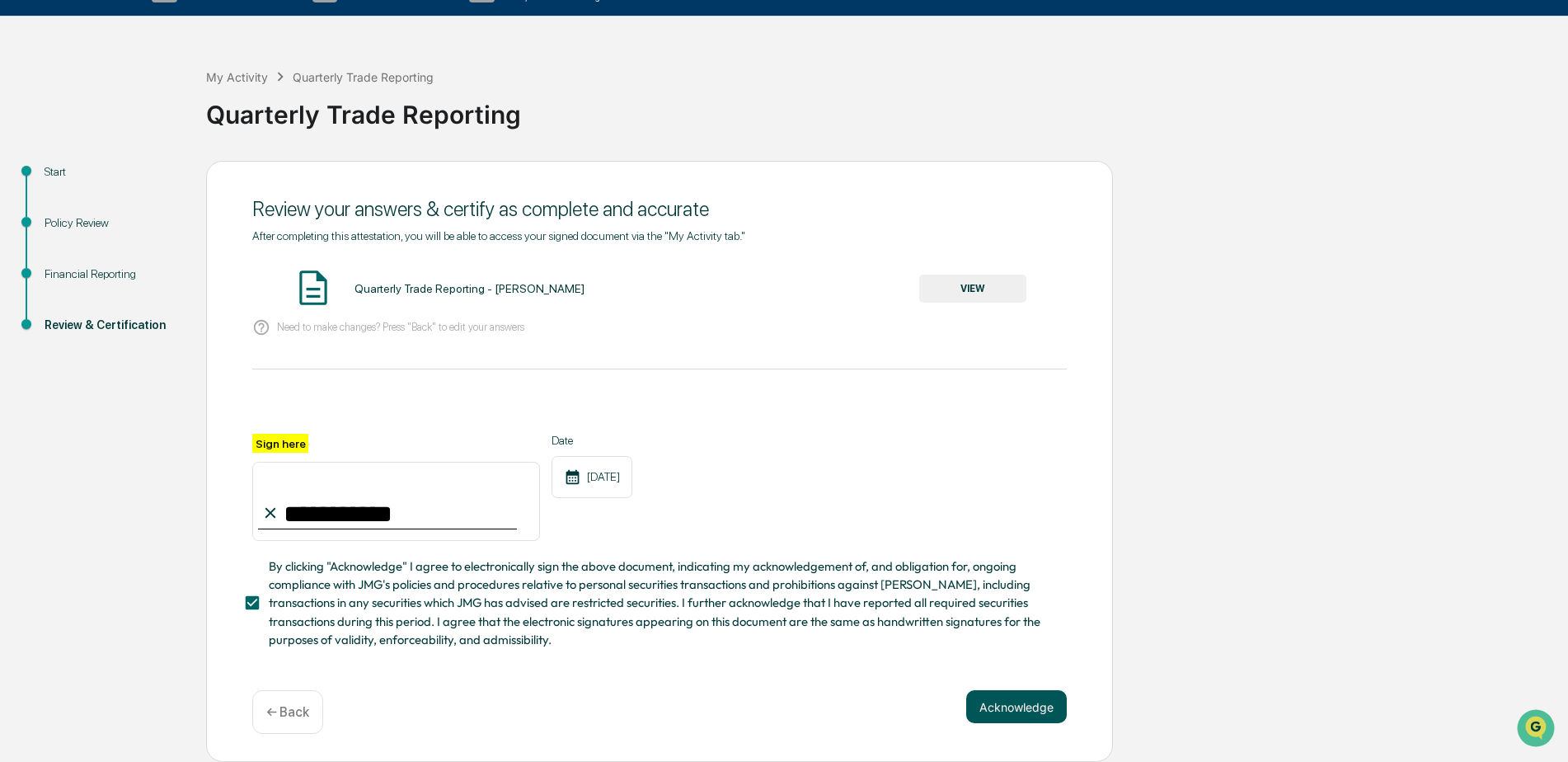
click at [991, 701] on button "Acknowledge" at bounding box center [1016, 706] width 101 height 33
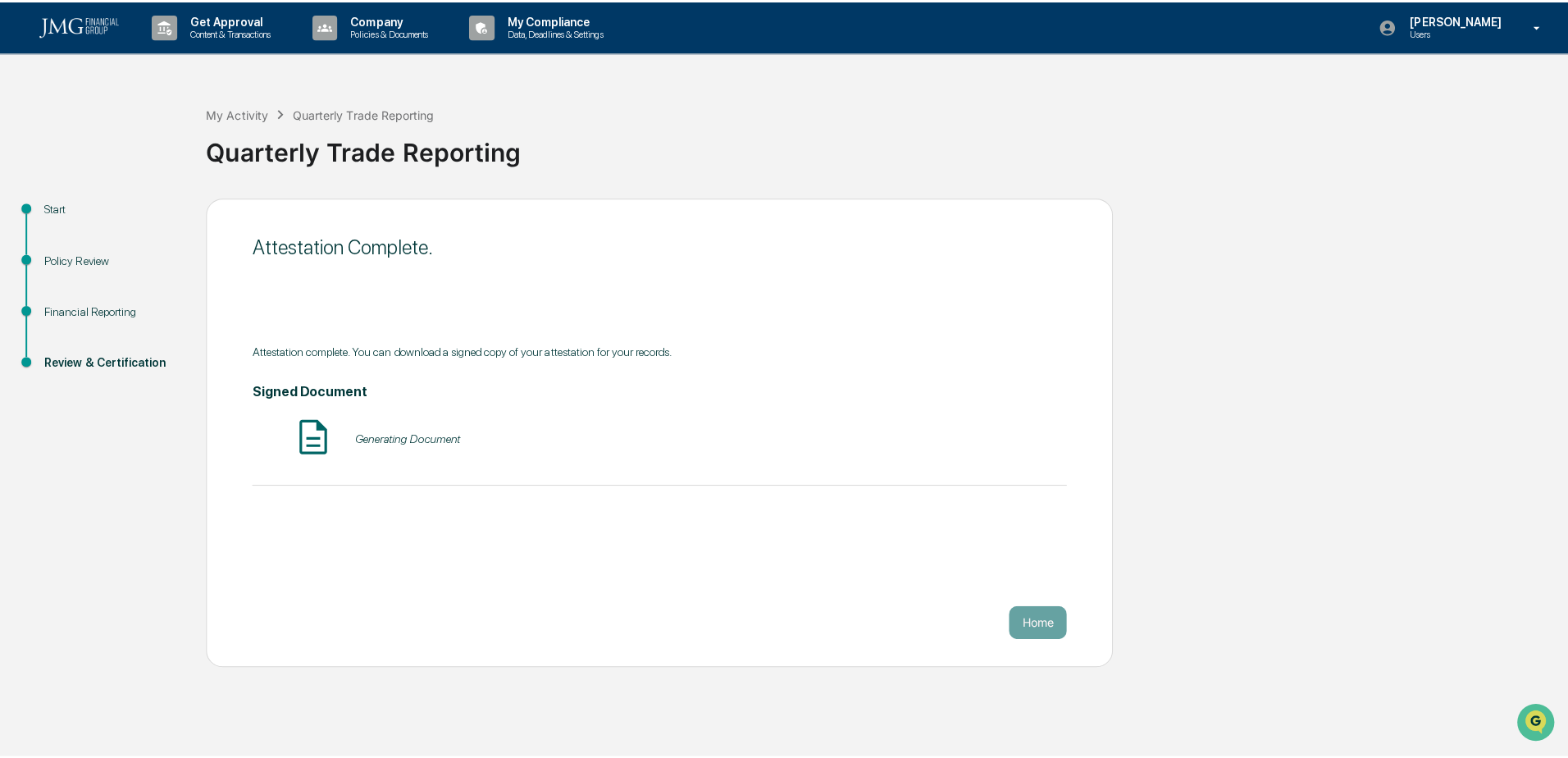
scroll to position [0, 0]
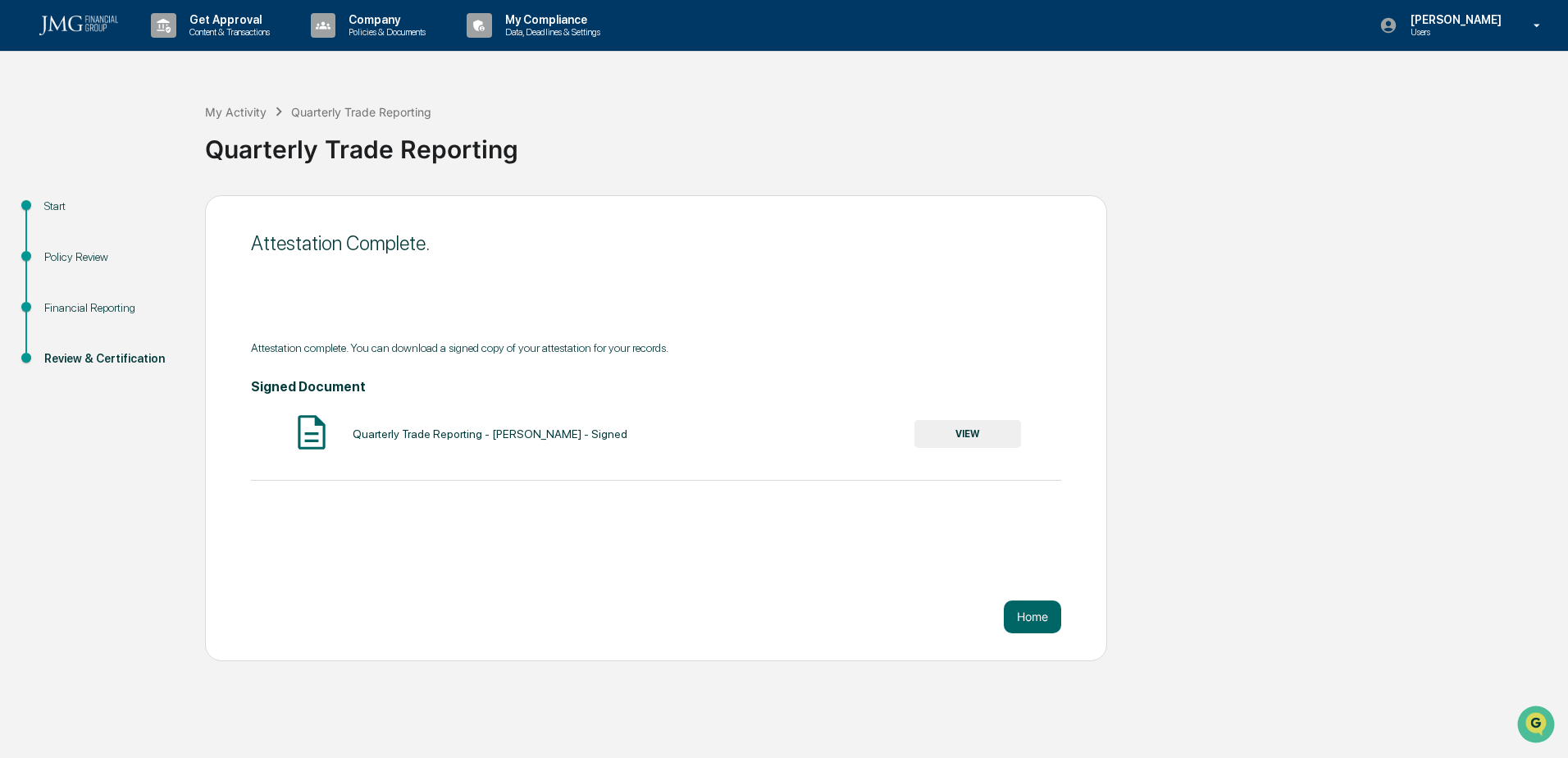
click at [939, 432] on button "VIEW" at bounding box center [967, 434] width 106 height 28
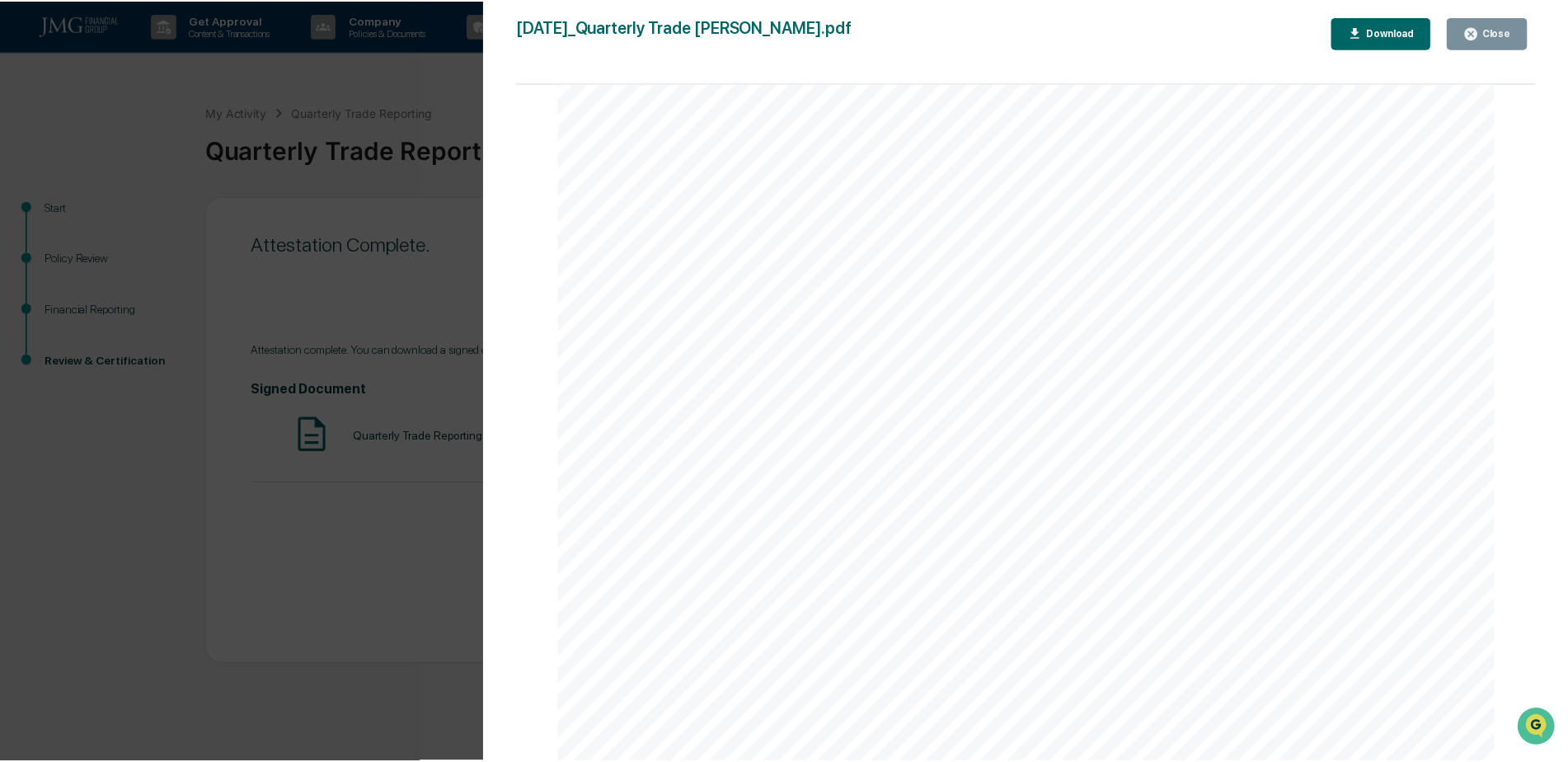
scroll to position [3351, 0]
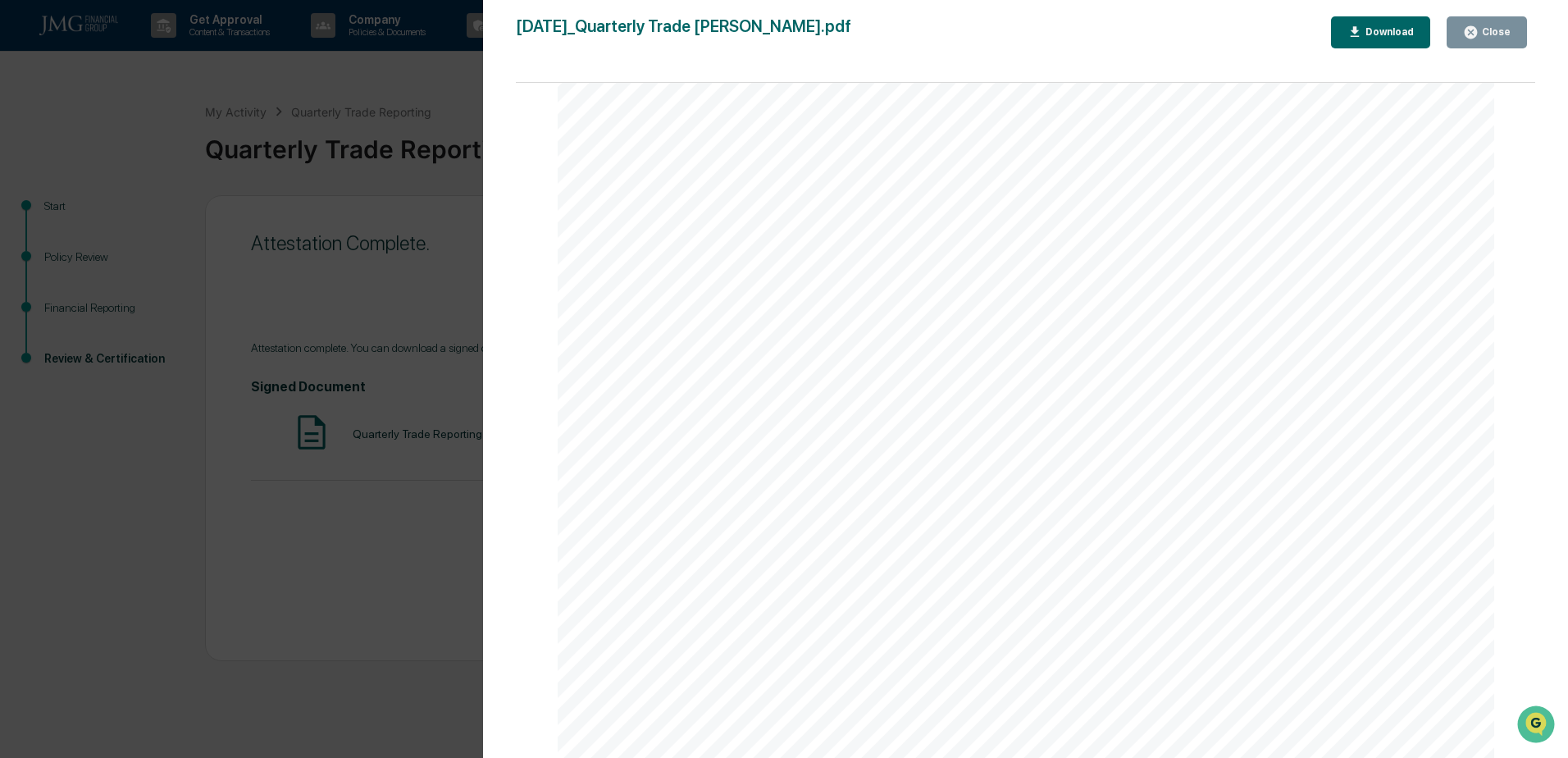
click at [1374, 29] on div "Download" at bounding box center [1388, 31] width 52 height 12
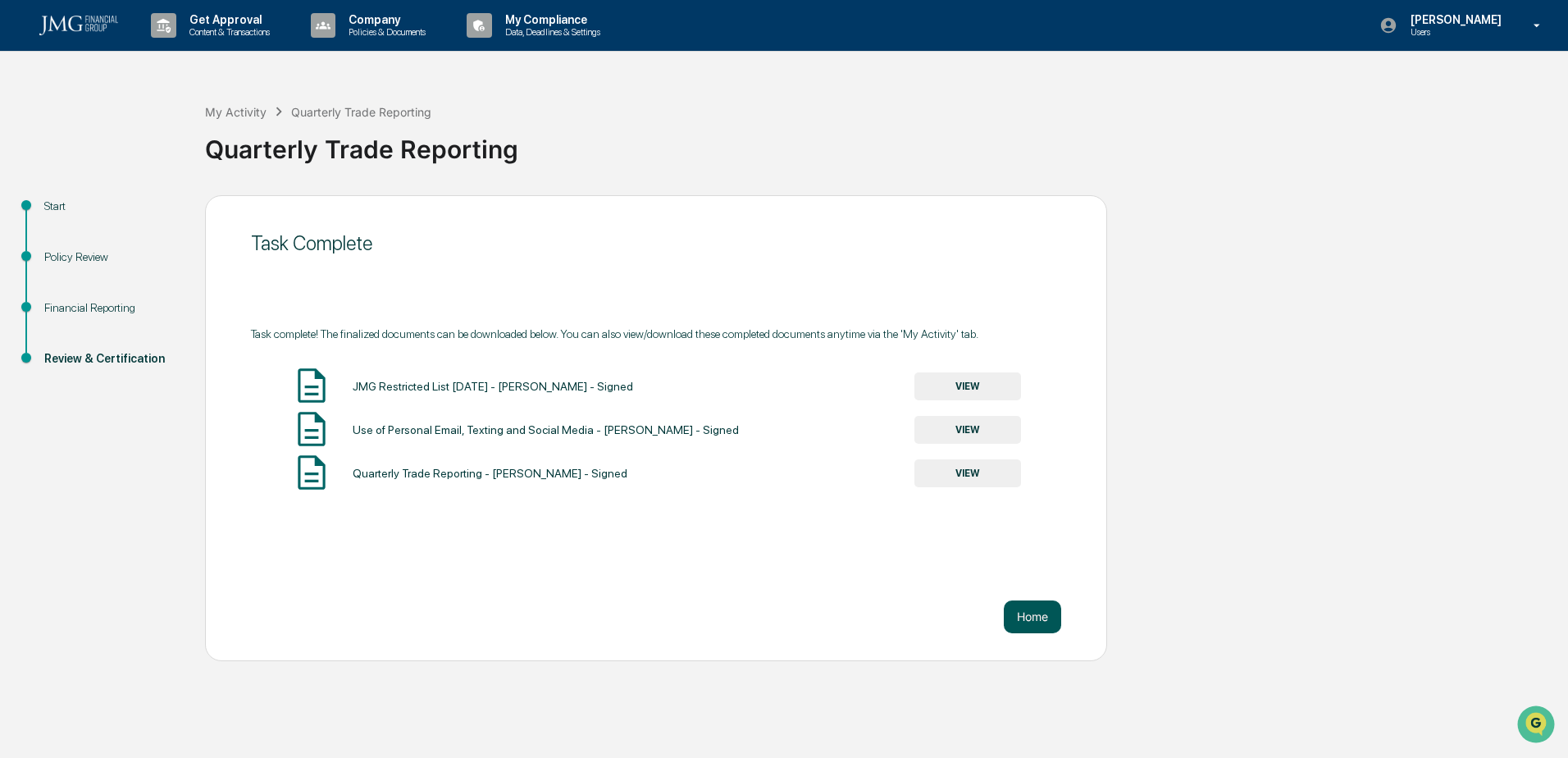
click at [1045, 619] on button "Home" at bounding box center [1033, 617] width 57 height 33
